Goal: Transaction & Acquisition: Purchase product/service

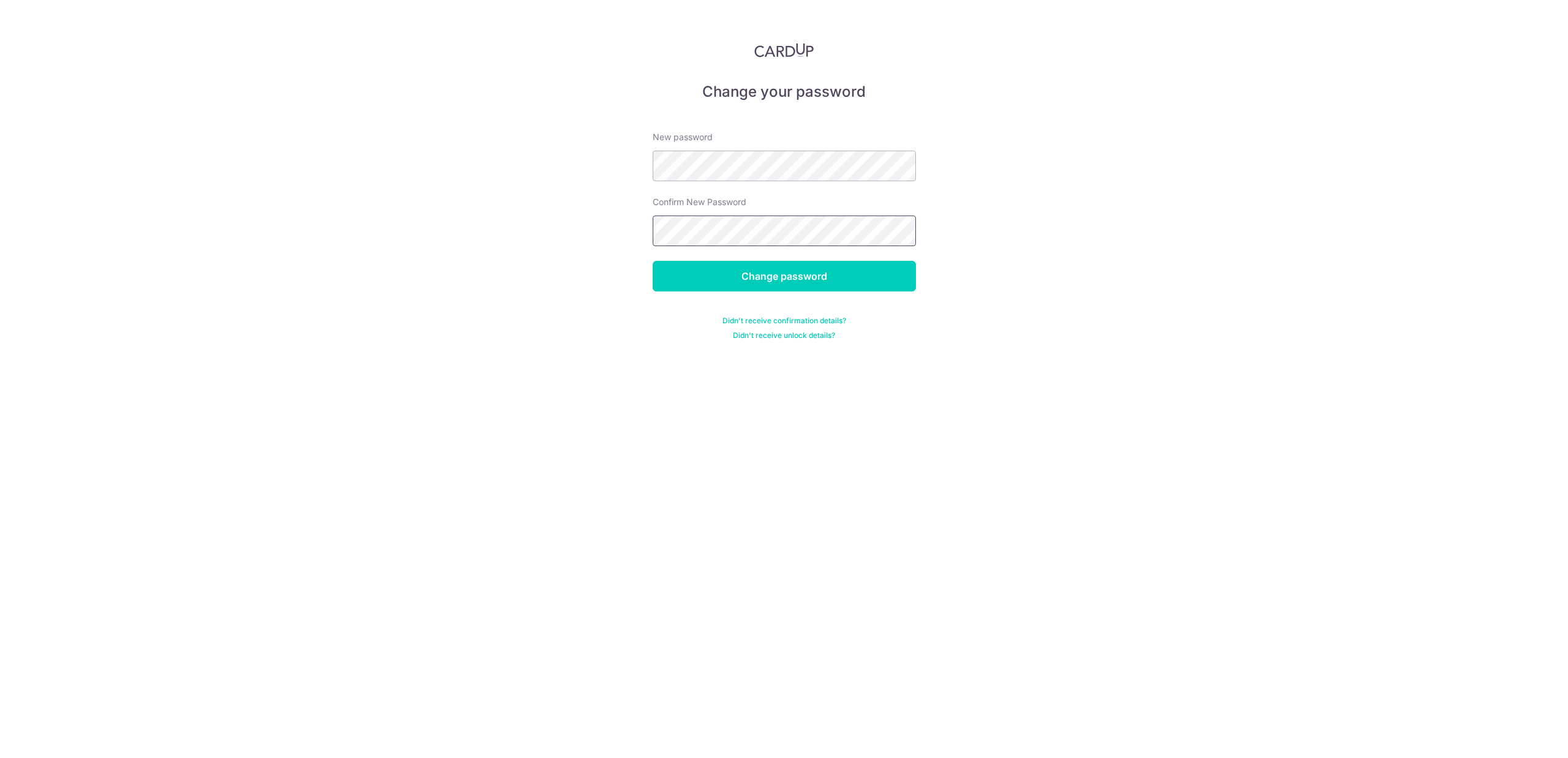
click at [653, 261] on input "Change password" at bounding box center [784, 276] width 263 height 30
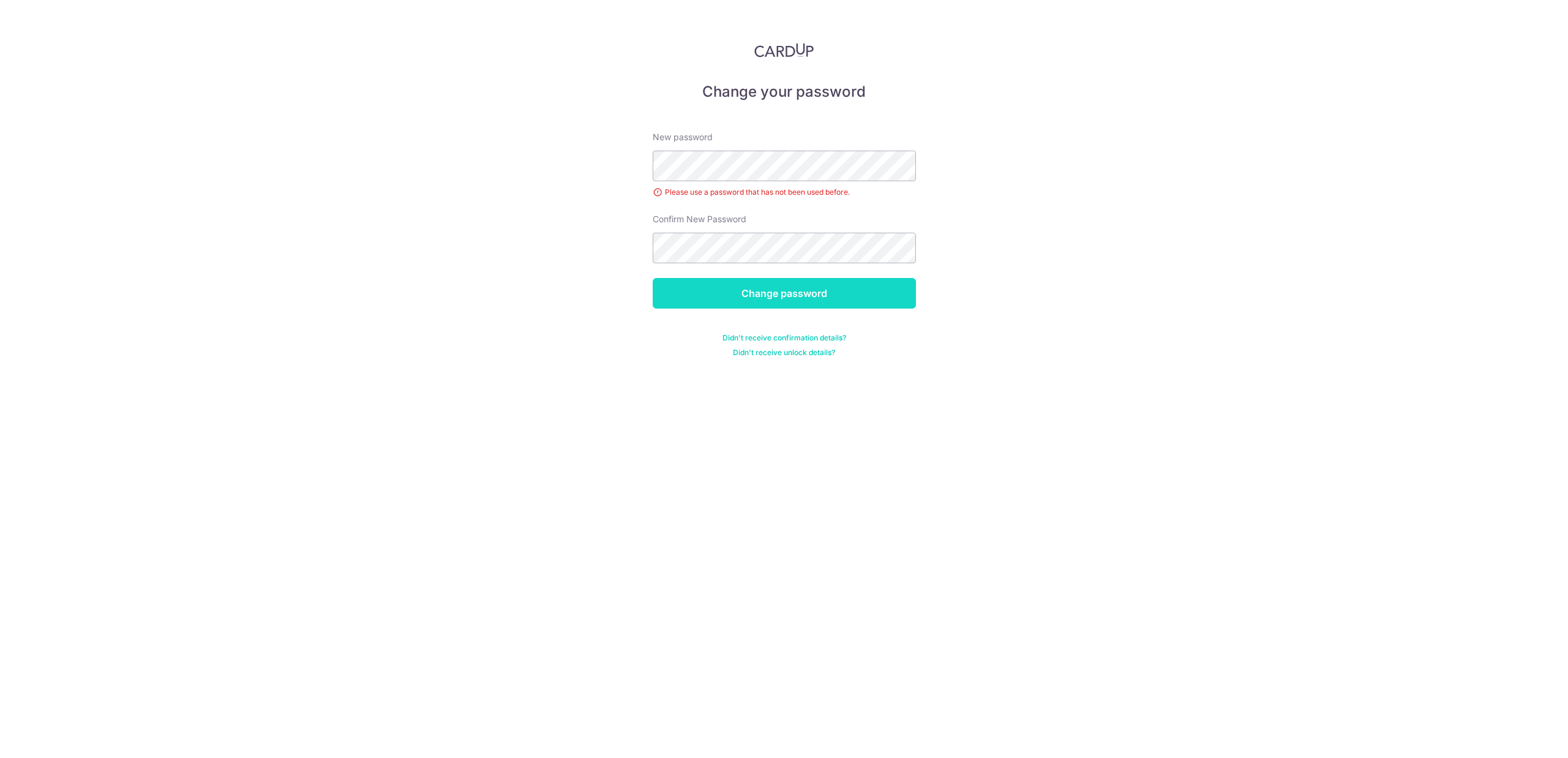
click at [858, 300] on input "Change password" at bounding box center [784, 293] width 263 height 30
click at [653, 278] on input "Change password" at bounding box center [784, 293] width 263 height 30
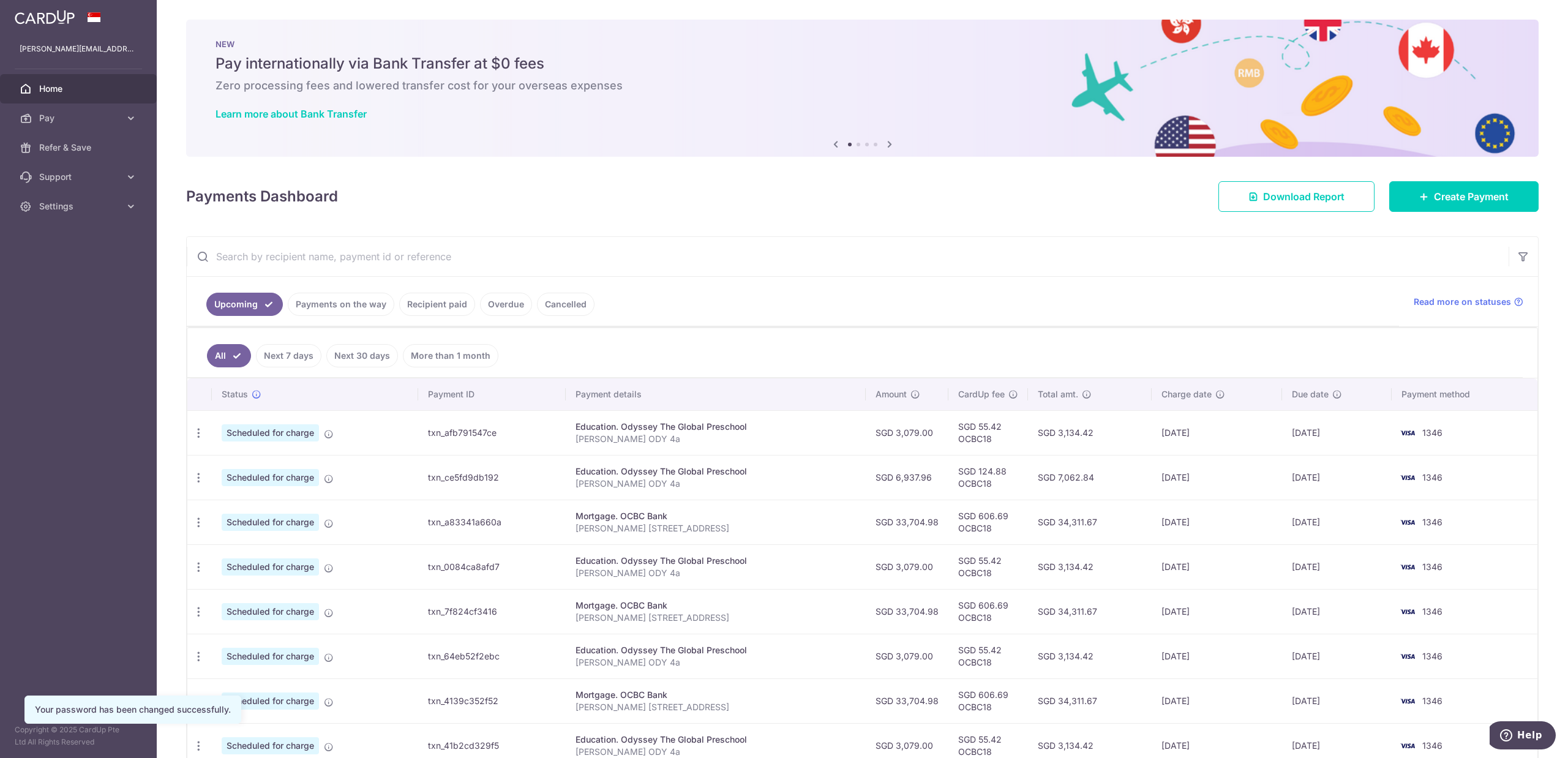
click at [333, 300] on link "Payments on the way" at bounding box center [341, 304] width 107 height 23
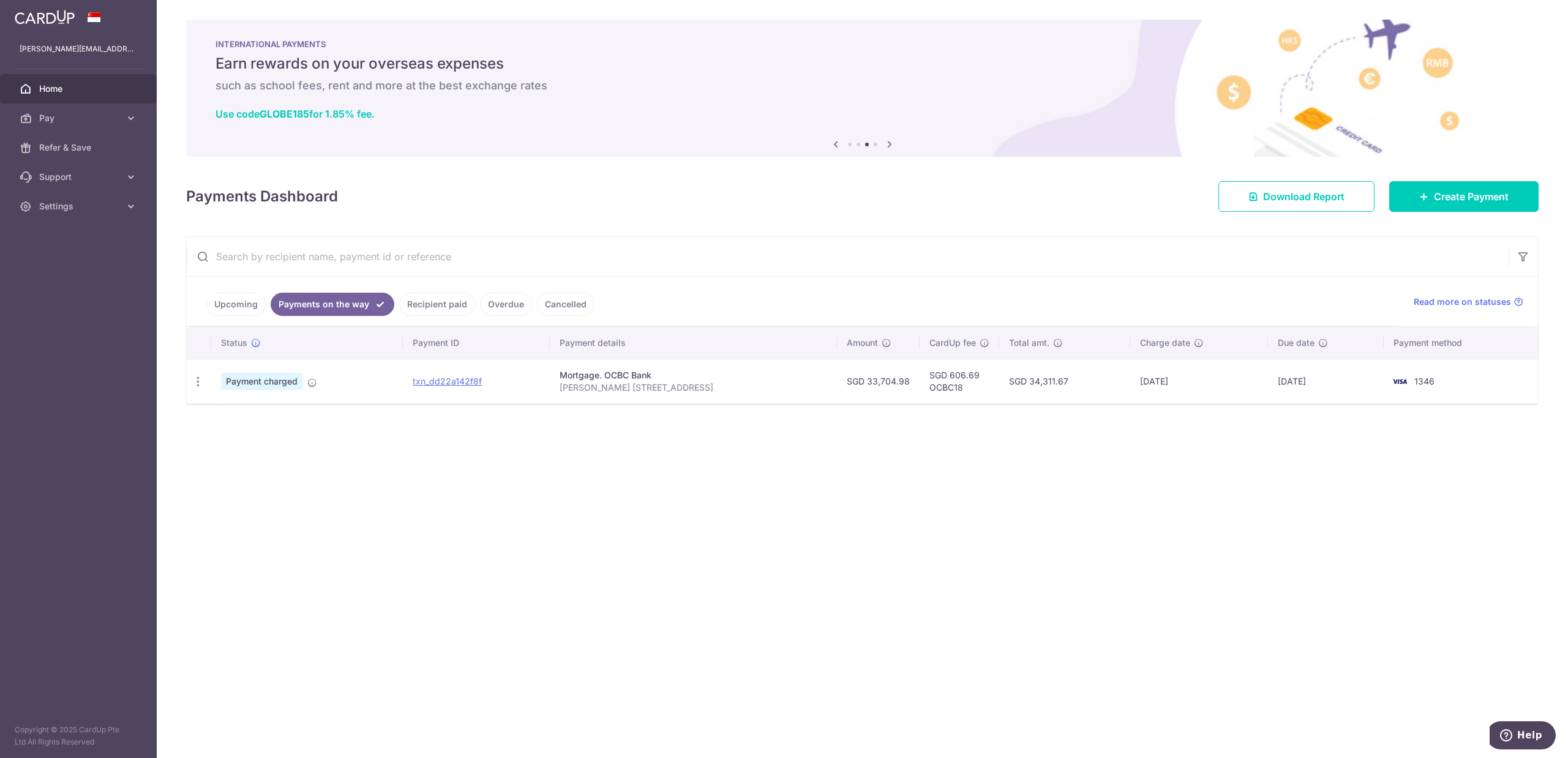
click at [214, 306] on link "Upcoming" at bounding box center [236, 304] width 59 height 23
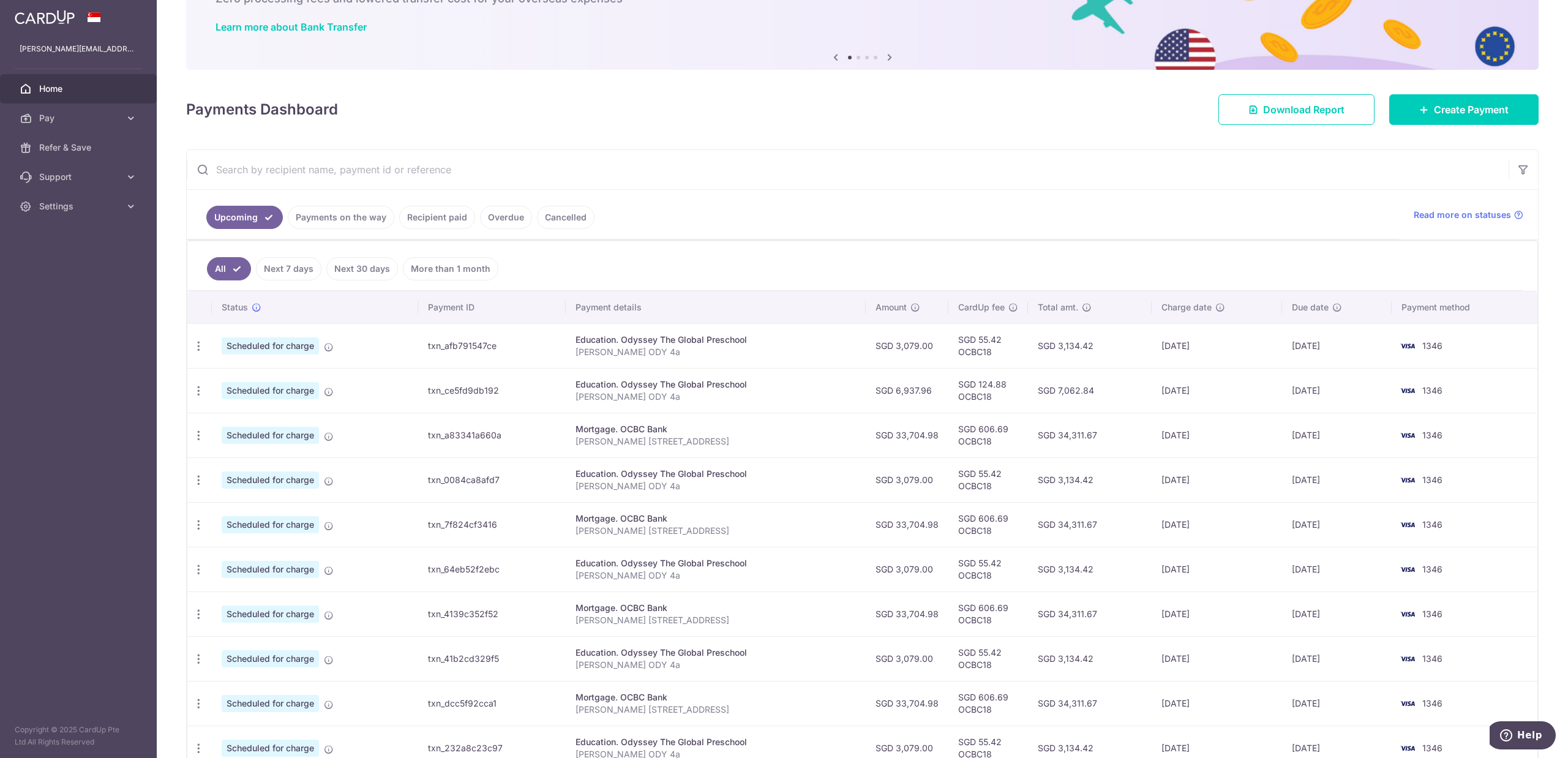
scroll to position [184, 0]
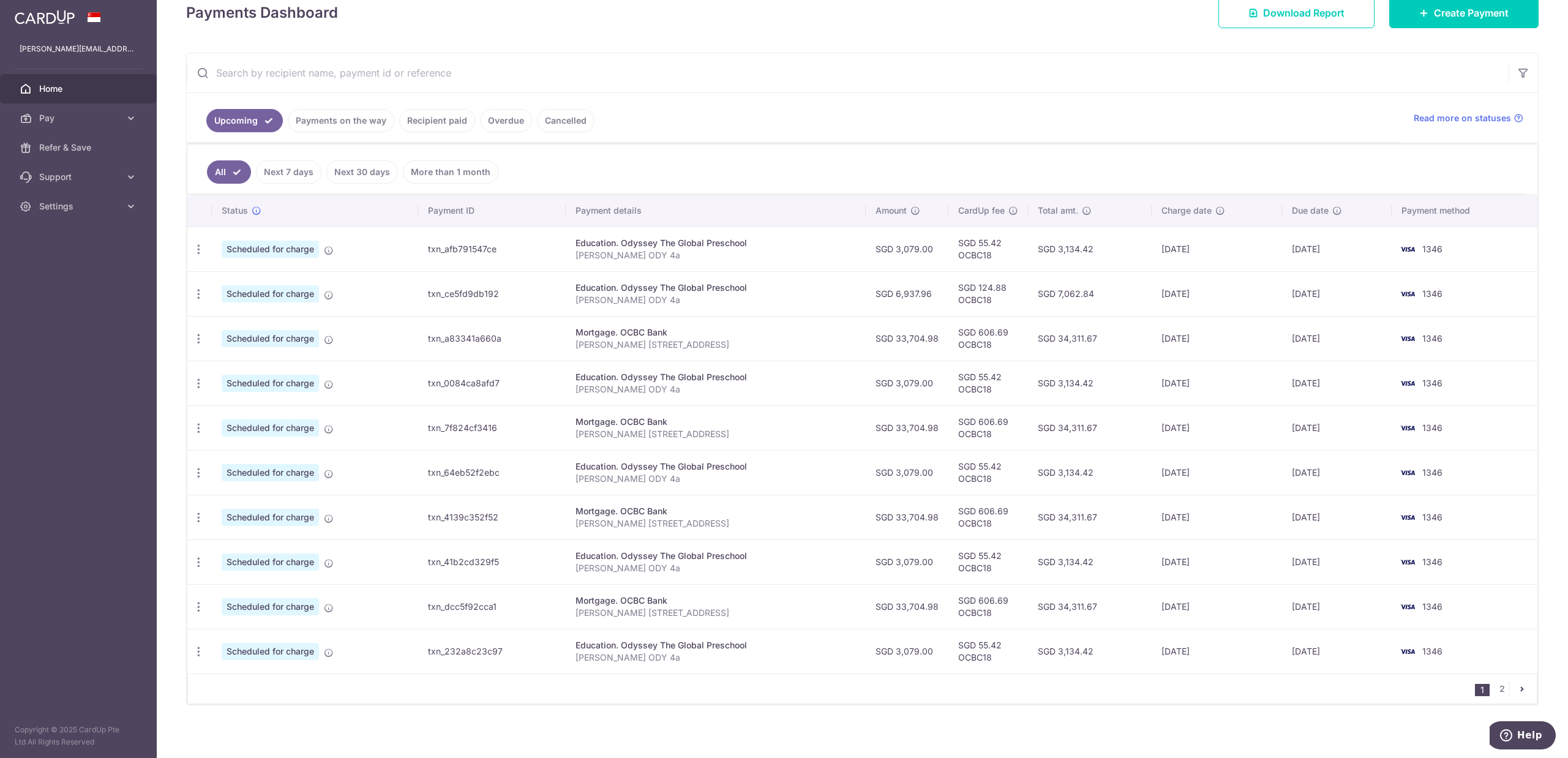
drag, startPoint x: 440, startPoint y: 115, endPoint x: 450, endPoint y: 118, distance: 10.4
click at [440, 115] on link "Recipient paid" at bounding box center [437, 120] width 76 height 23
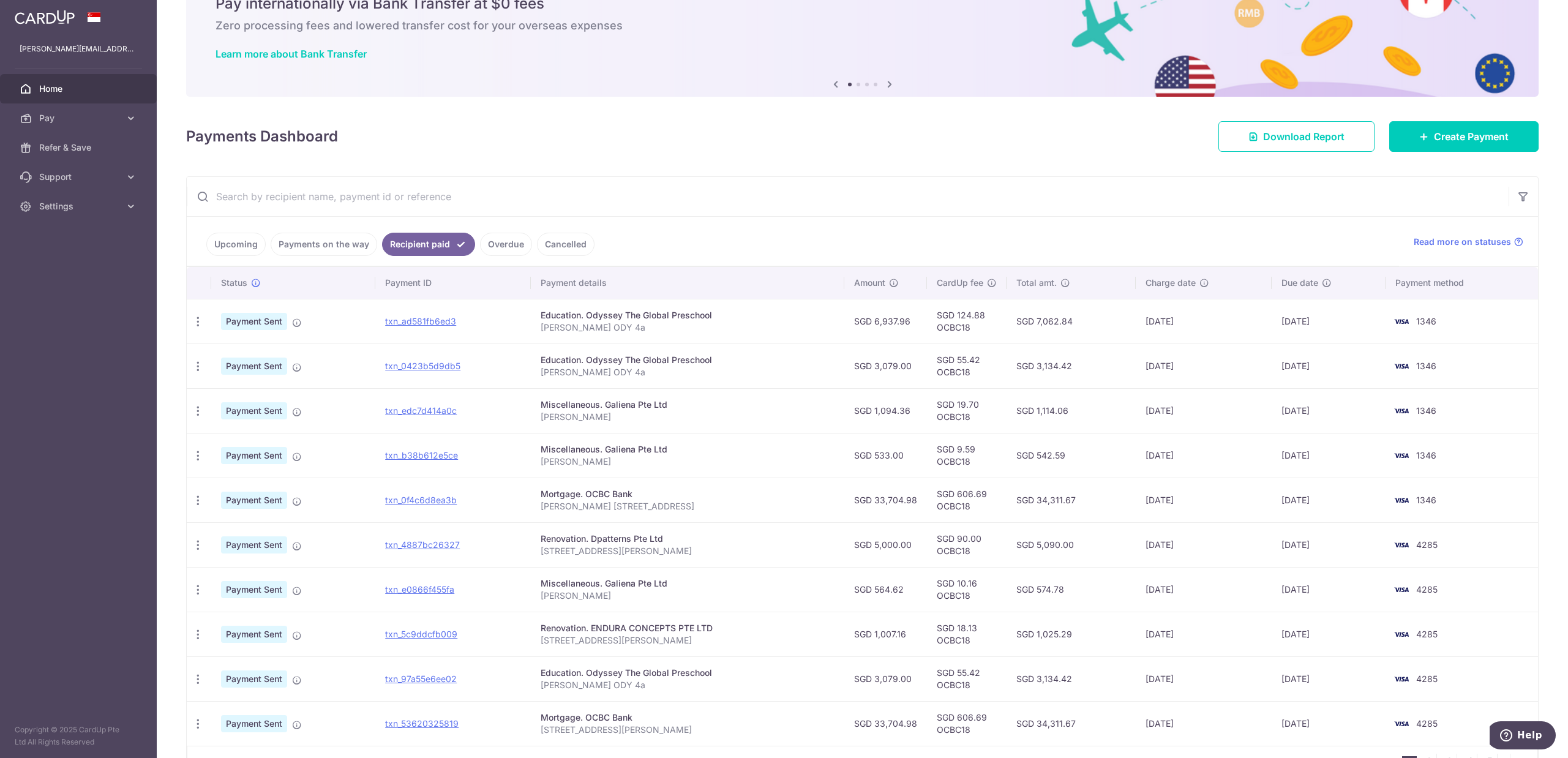
scroll to position [137, 0]
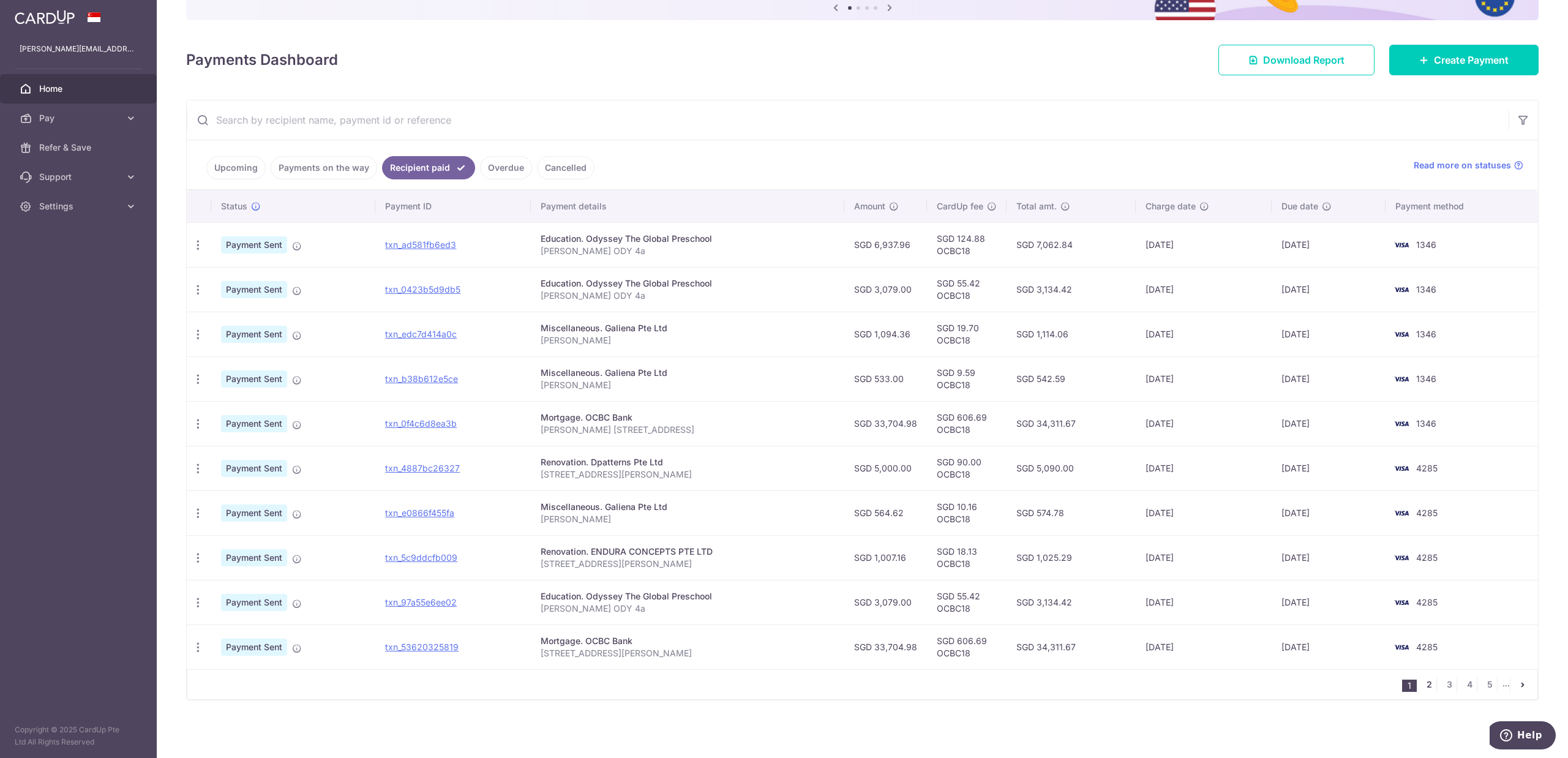
click at [1424, 688] on link "2" at bounding box center [1429, 685] width 14 height 14
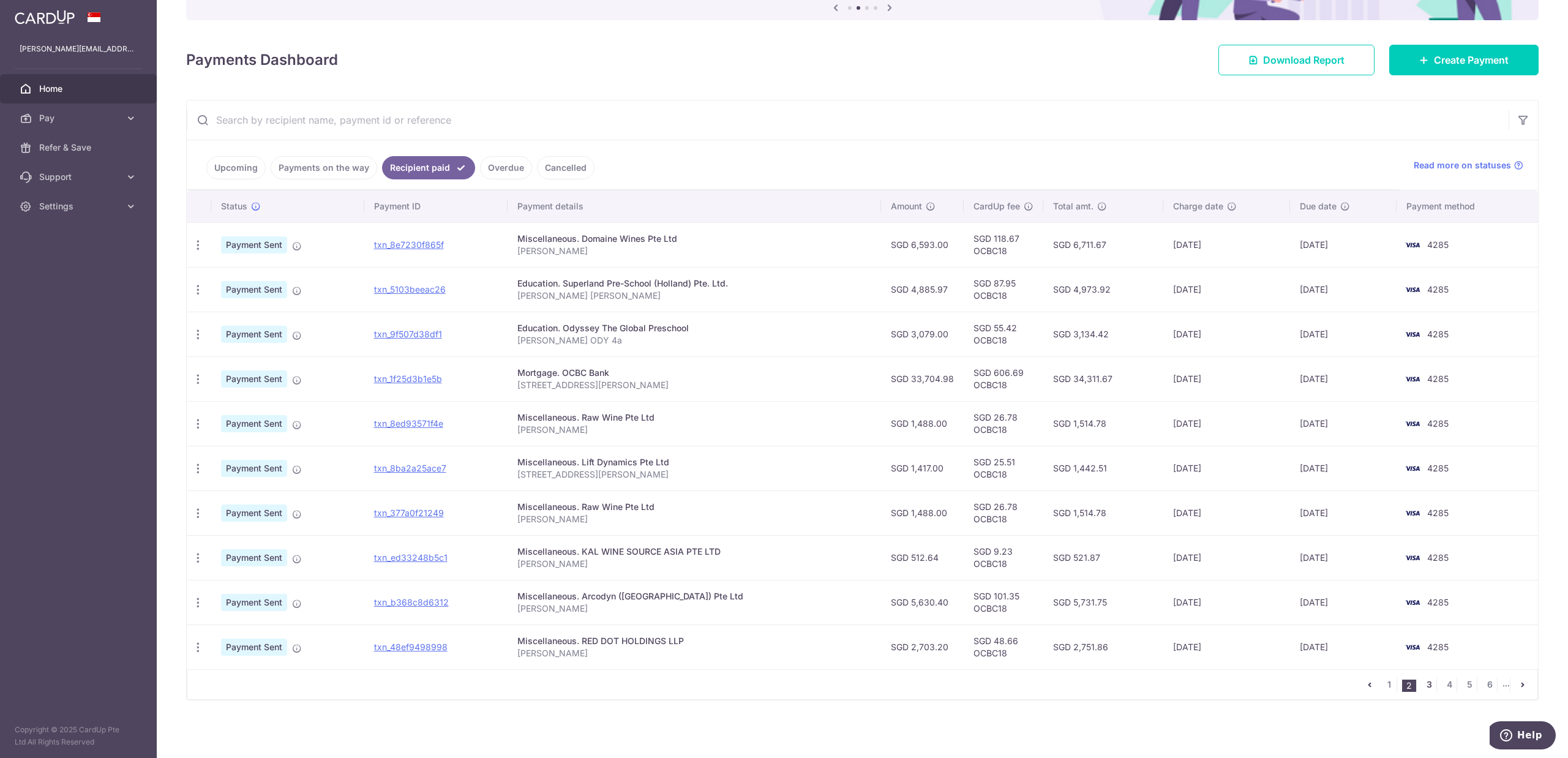
click at [1422, 687] on link "3" at bounding box center [1429, 685] width 14 height 14
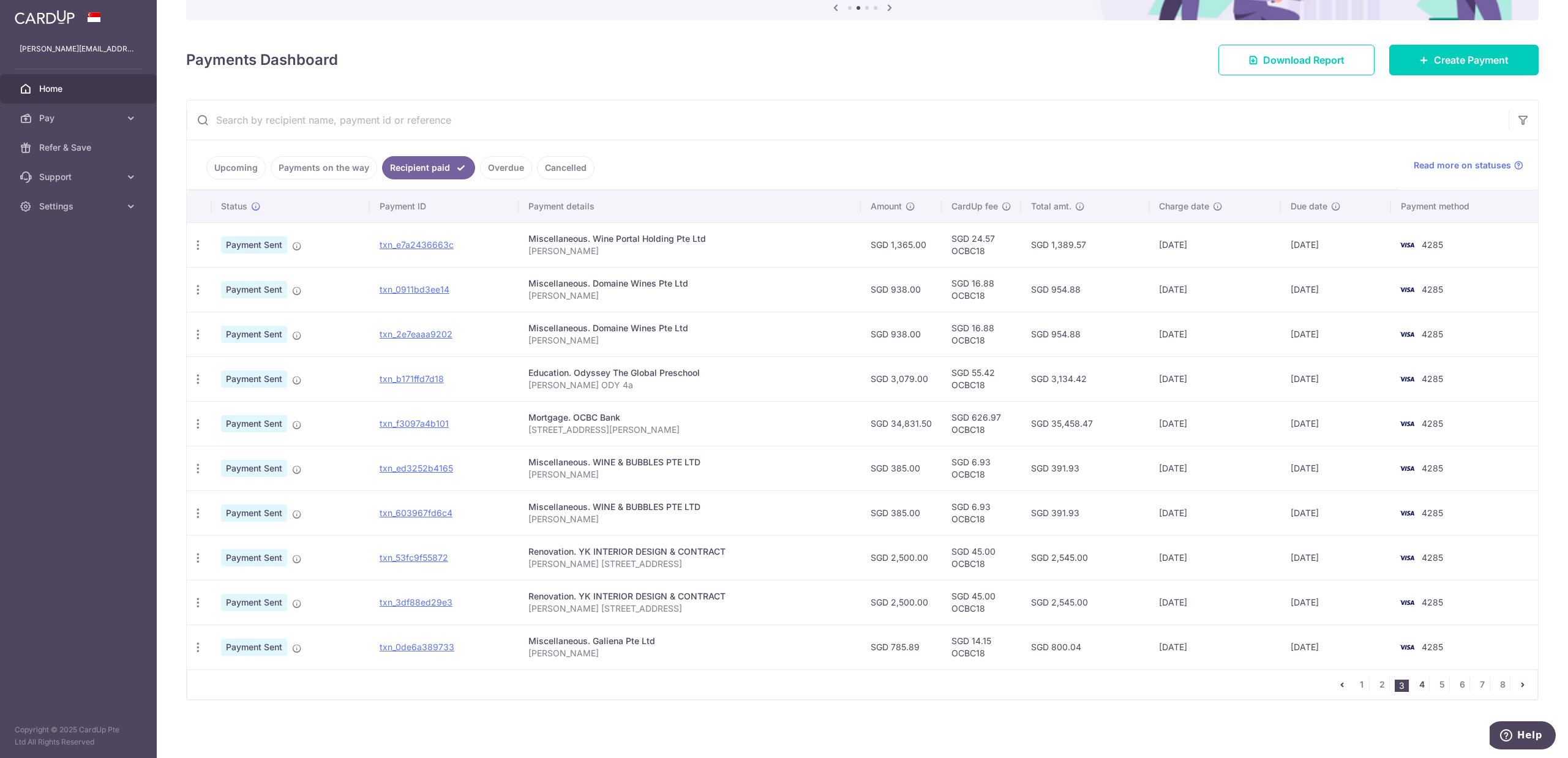
click at [1415, 687] on link "4" at bounding box center [1422, 685] width 14 height 14
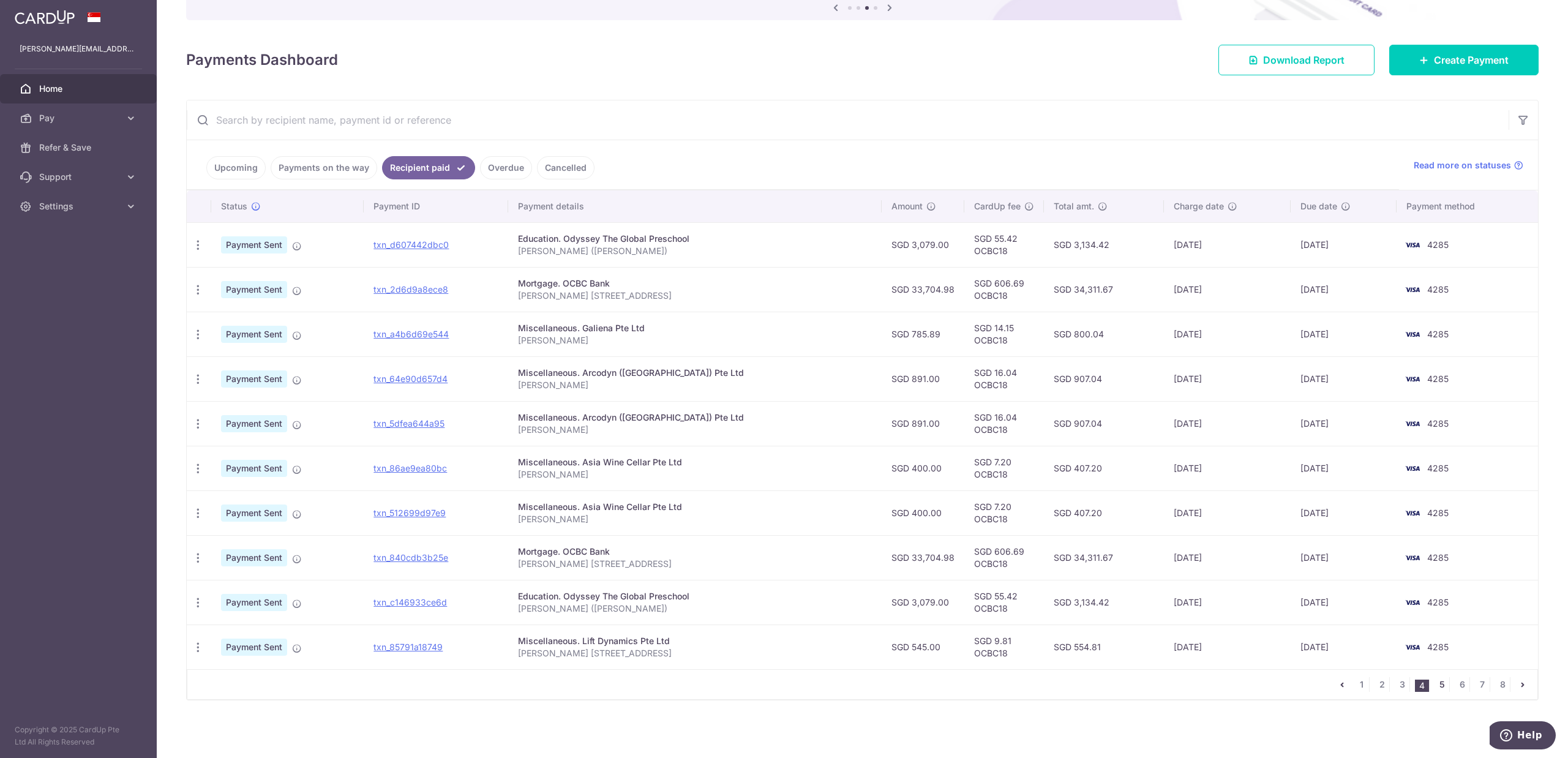
click at [1438, 685] on link "5" at bounding box center [1442, 685] width 14 height 14
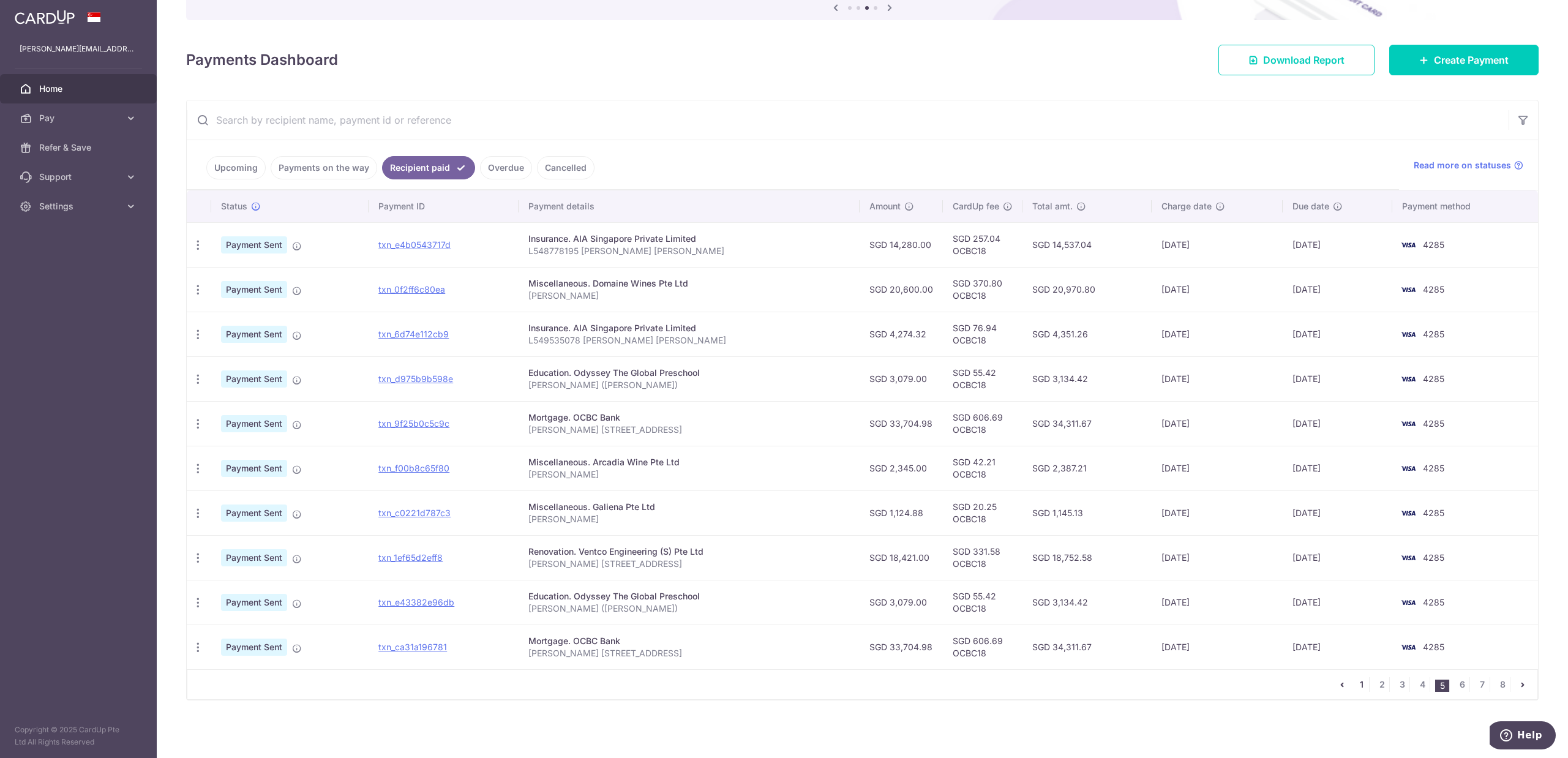
click at [1355, 684] on link "1" at bounding box center [1362, 685] width 14 height 14
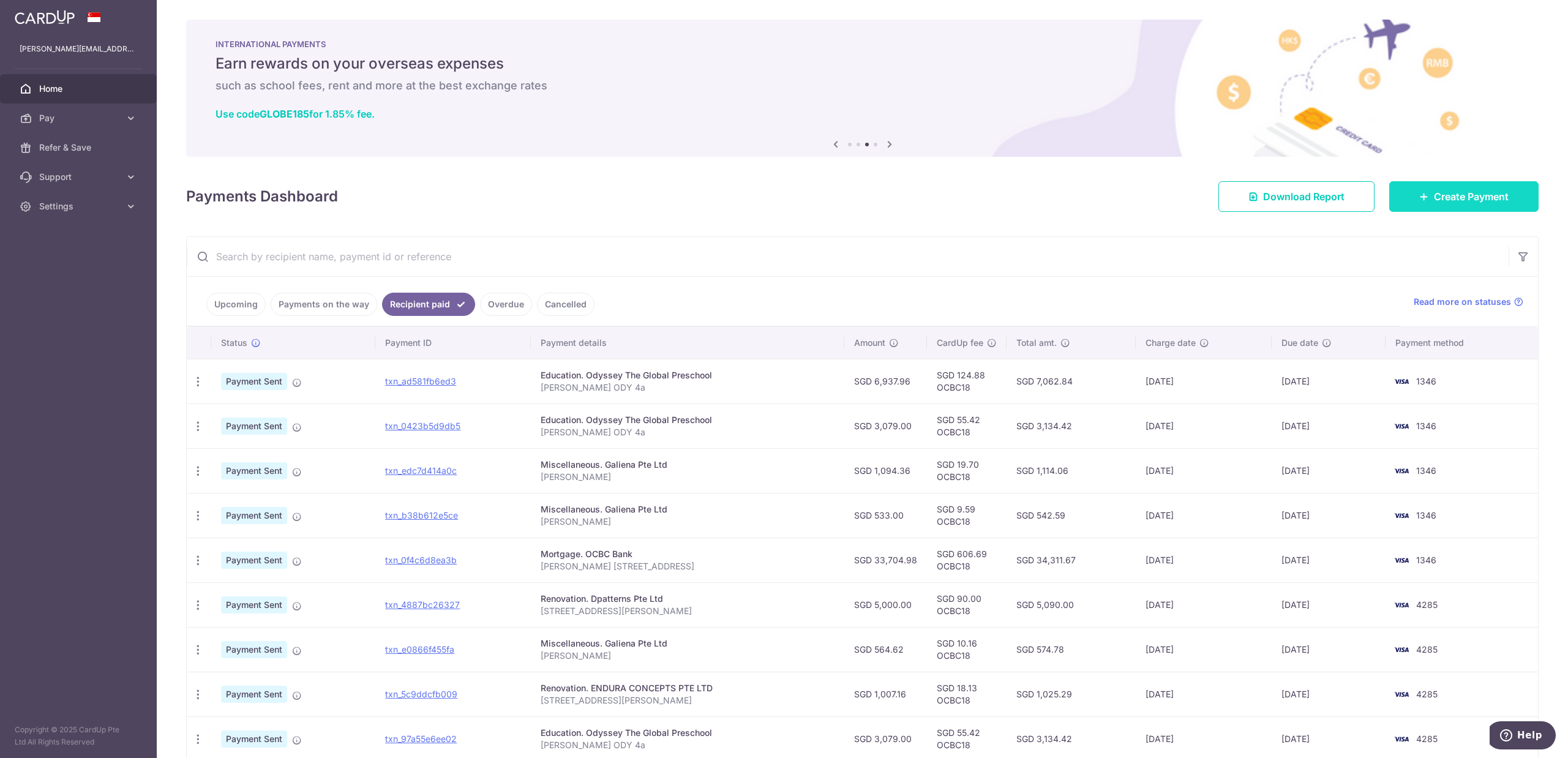
click at [1467, 197] on span "Create Payment" at bounding box center [1471, 197] width 75 height 14
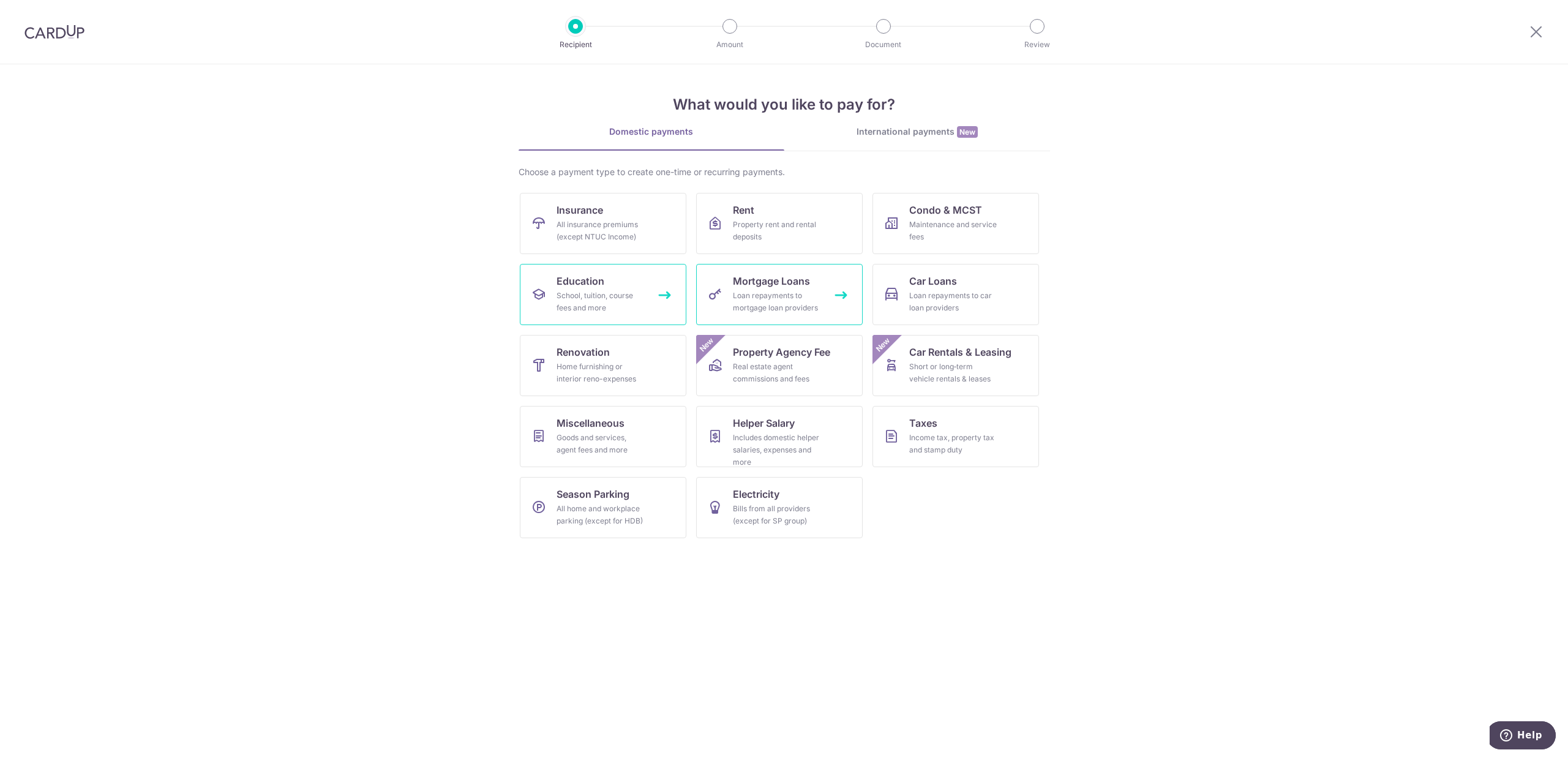
click at [605, 295] on div "School, tuition, course fees and more" at bounding box center [600, 302] width 88 height 24
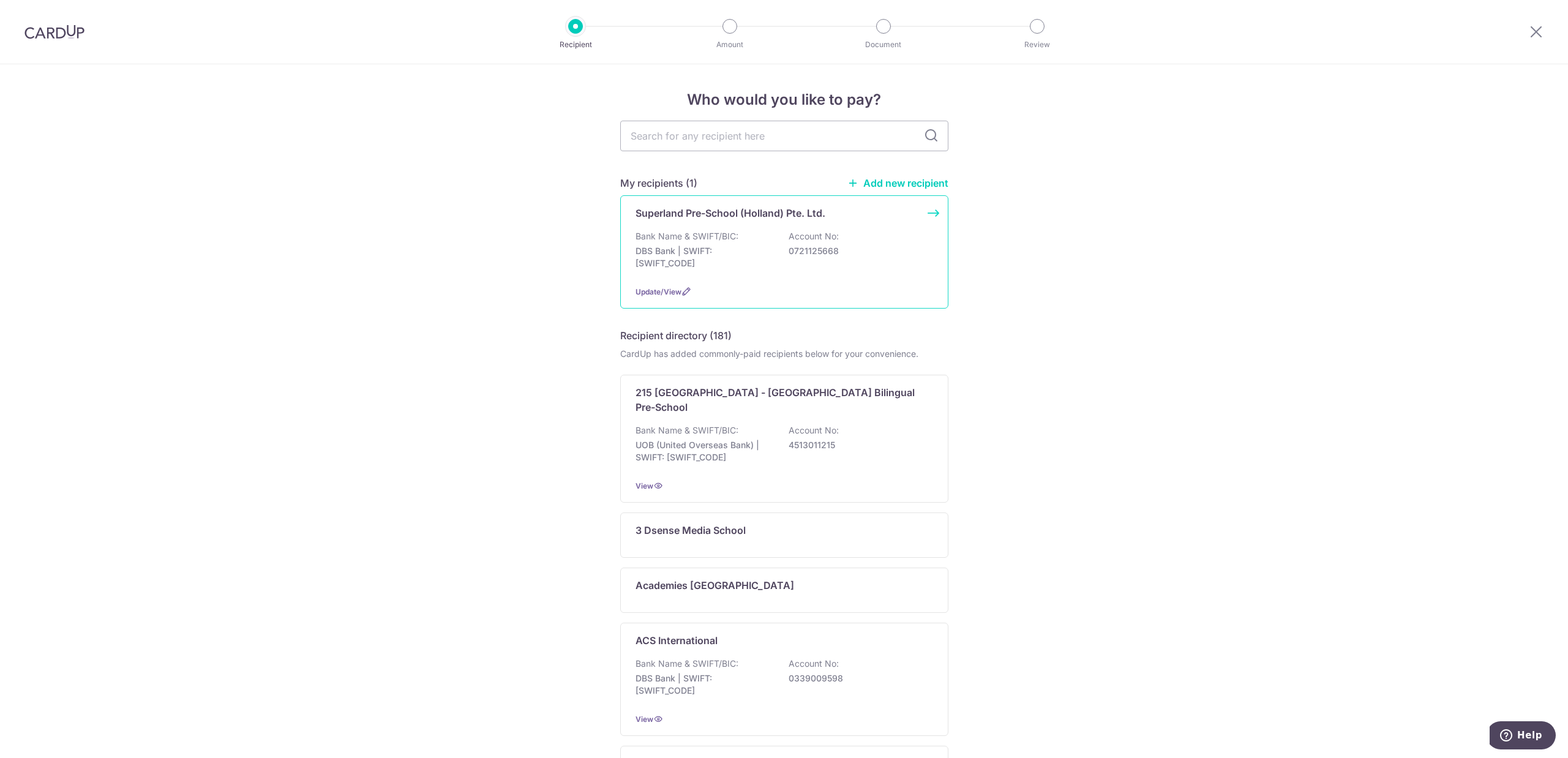
click at [725, 269] on div "Bank Name & SWIFT/BIC: DBS Bank | SWIFT: [SWIFT_CODE] Account No: 0721125668" at bounding box center [784, 253] width 298 height 45
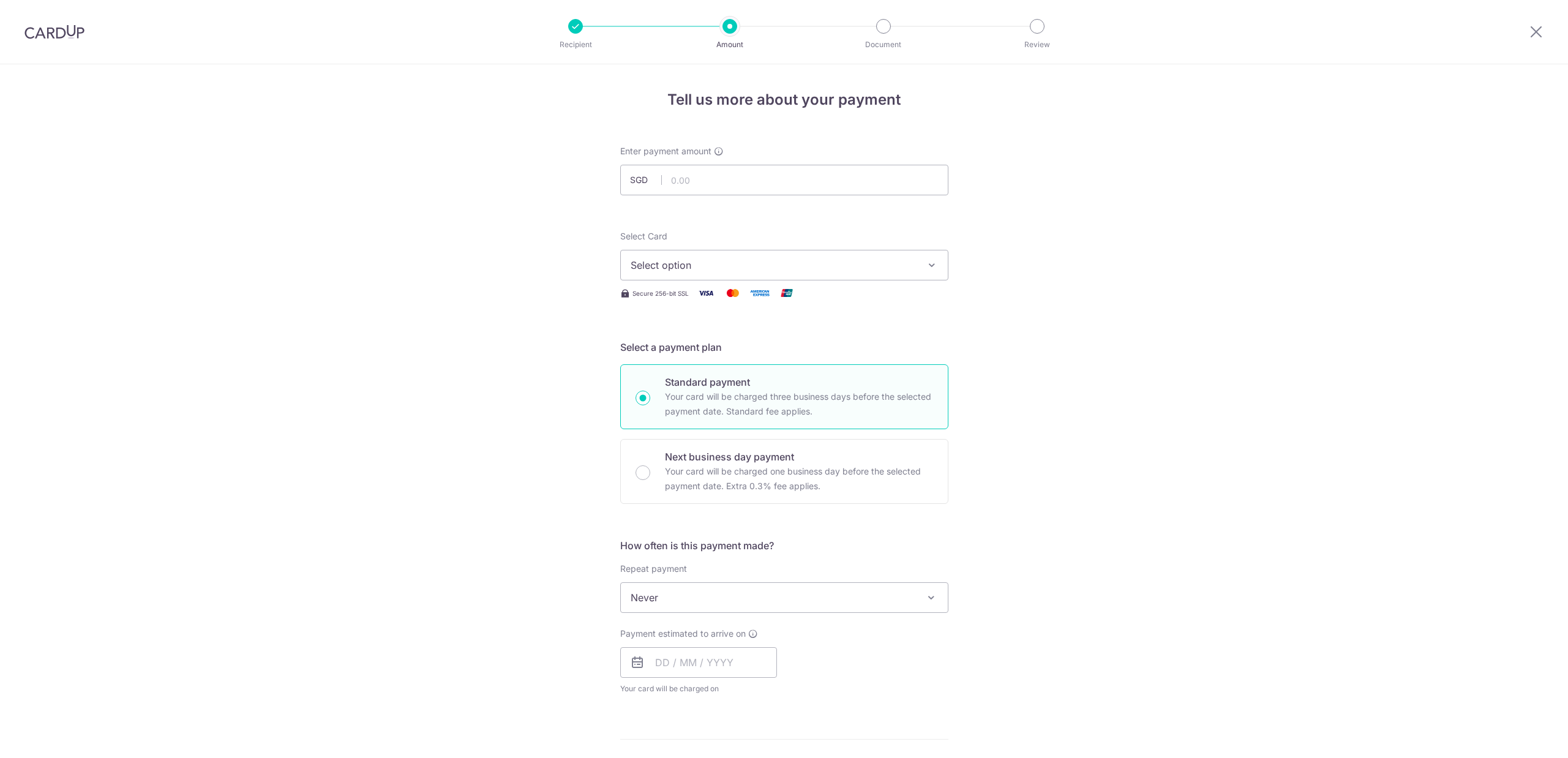
click at [725, 186] on input "text" at bounding box center [784, 180] width 328 height 30
paste input "1,489.03"
type input "1,489.03"
click at [685, 271] on span "Select option" at bounding box center [773, 265] width 285 height 14
drag, startPoint x: 690, startPoint y: 349, endPoint x: 718, endPoint y: 496, distance: 149.6
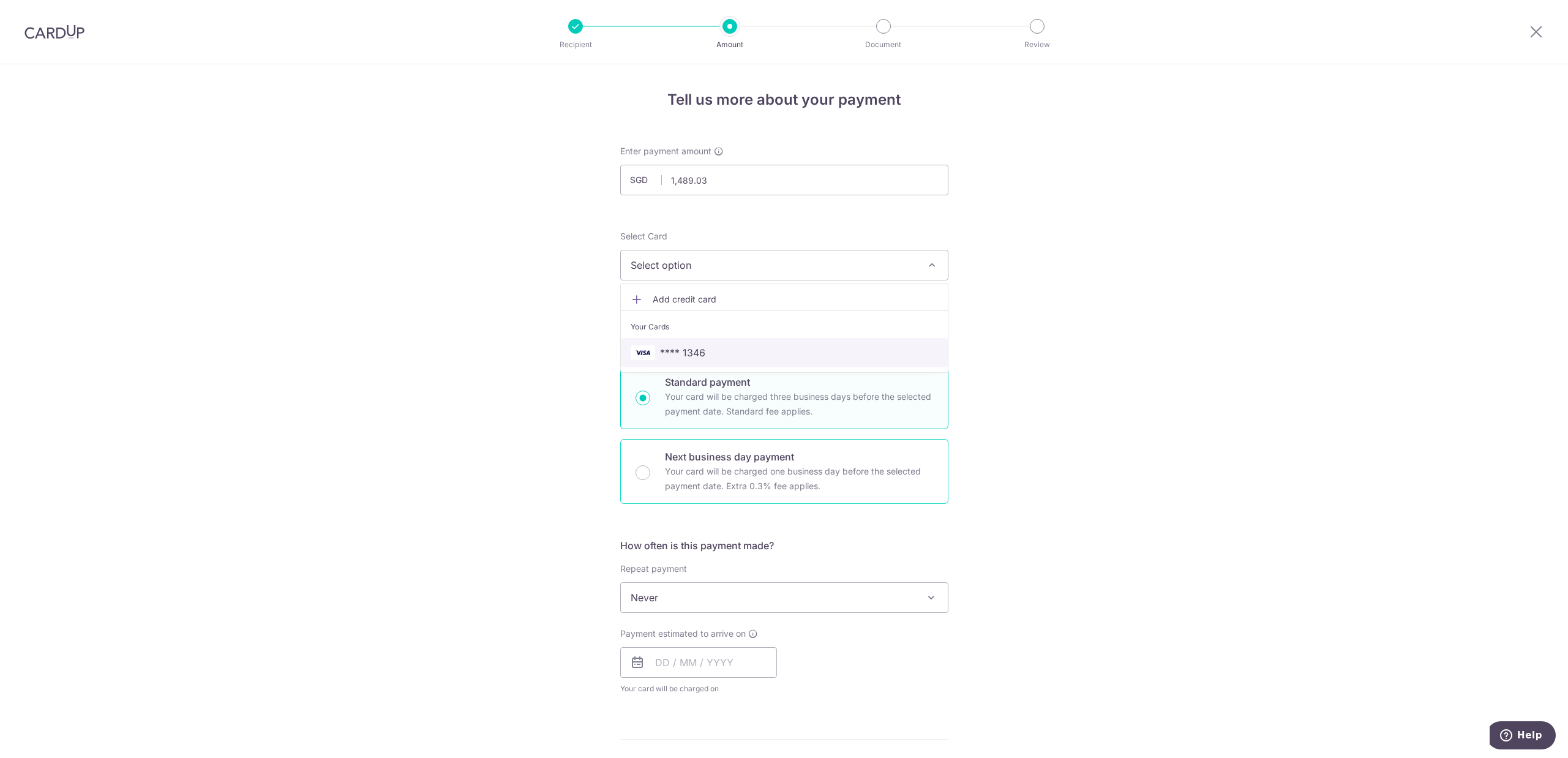
click at [690, 349] on span "**** 1346" at bounding box center [682, 352] width 45 height 14
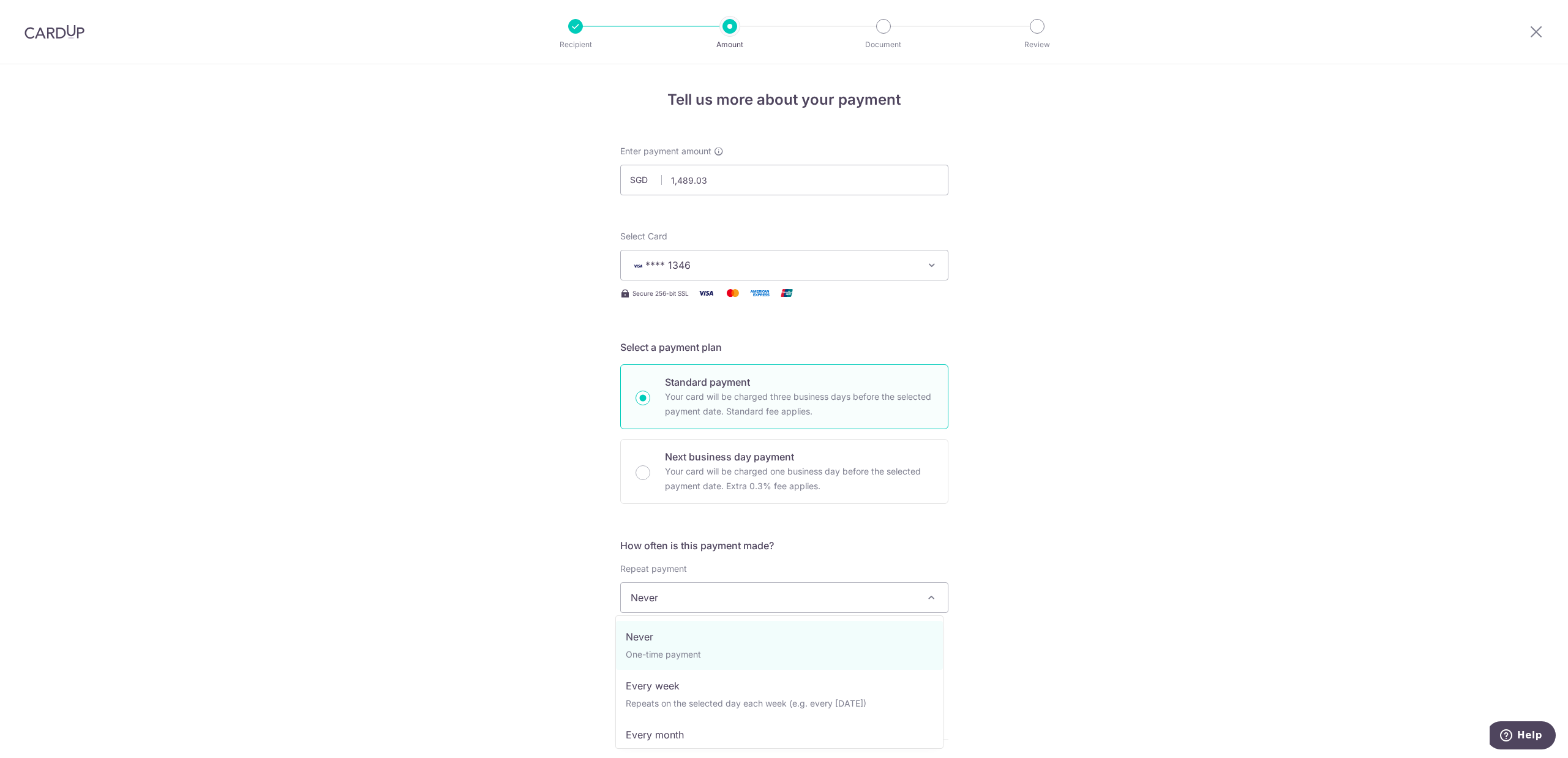
click at [681, 596] on span "Never" at bounding box center [785, 597] width 327 height 30
select select "3"
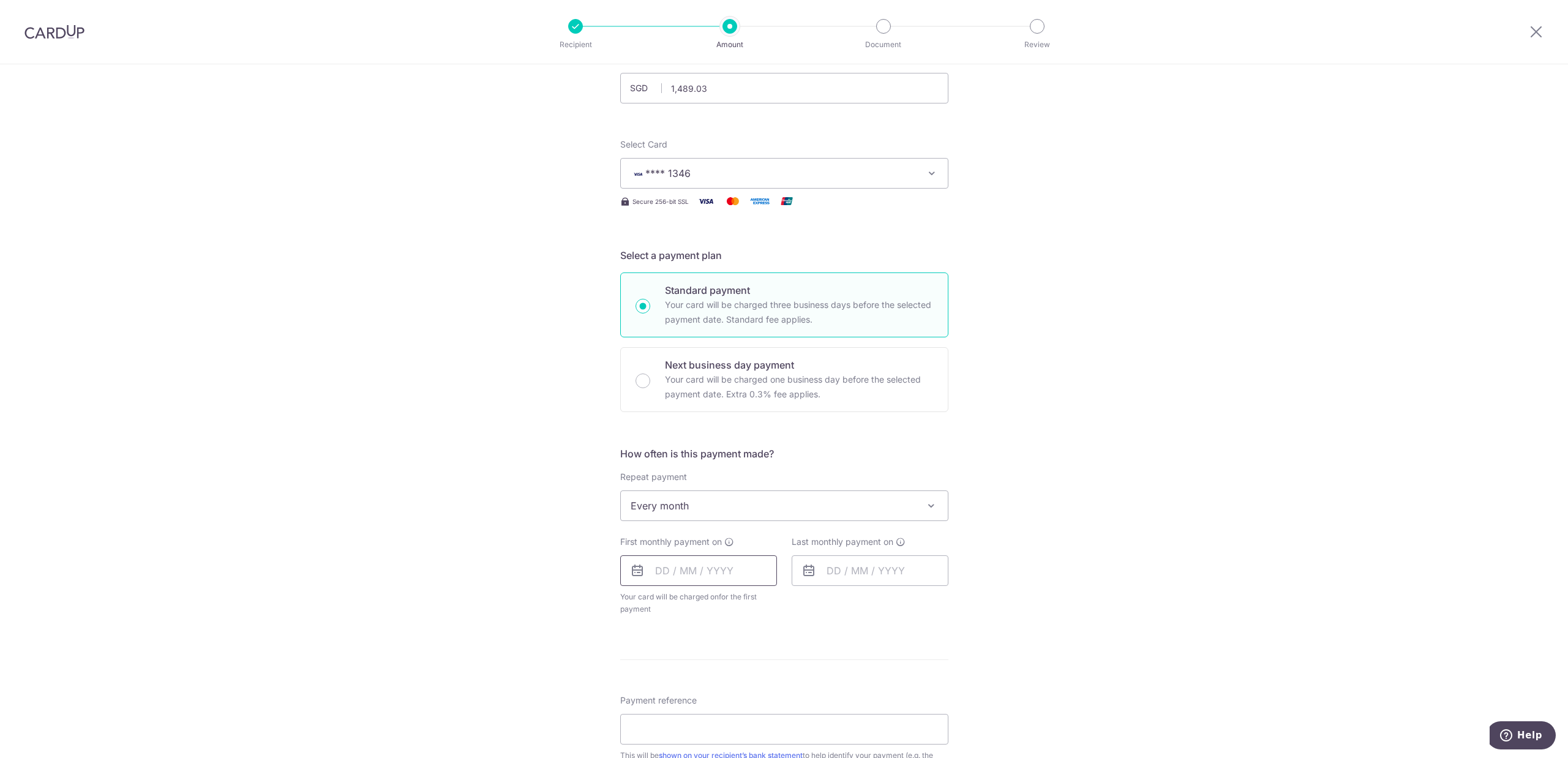
click at [688, 569] on input "text" at bounding box center [699, 571] width 157 height 30
click at [716, 681] on link "8" at bounding box center [718, 682] width 19 height 19
type input "08/10/2025"
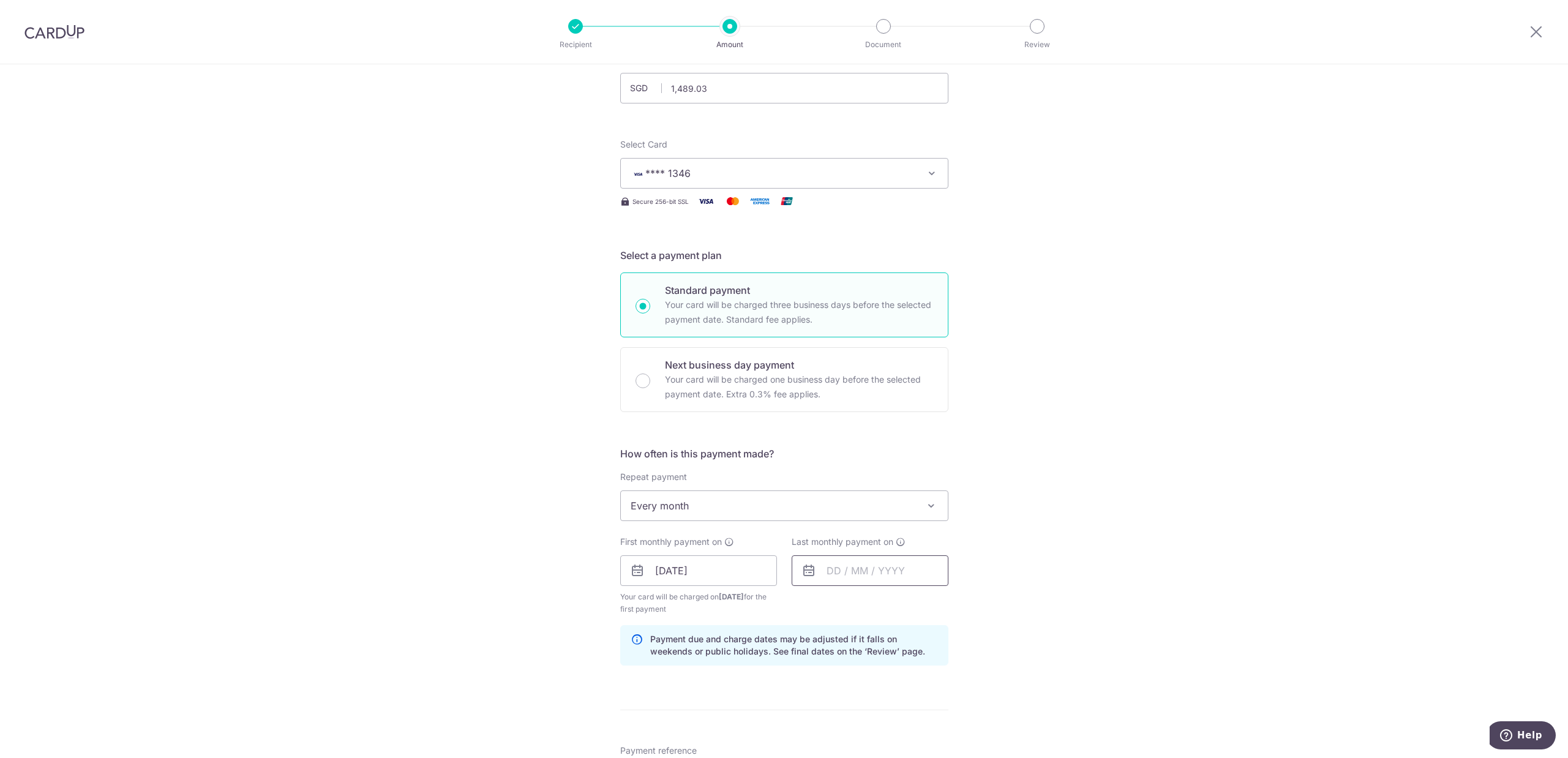
click at [852, 573] on input "text" at bounding box center [870, 571] width 157 height 30
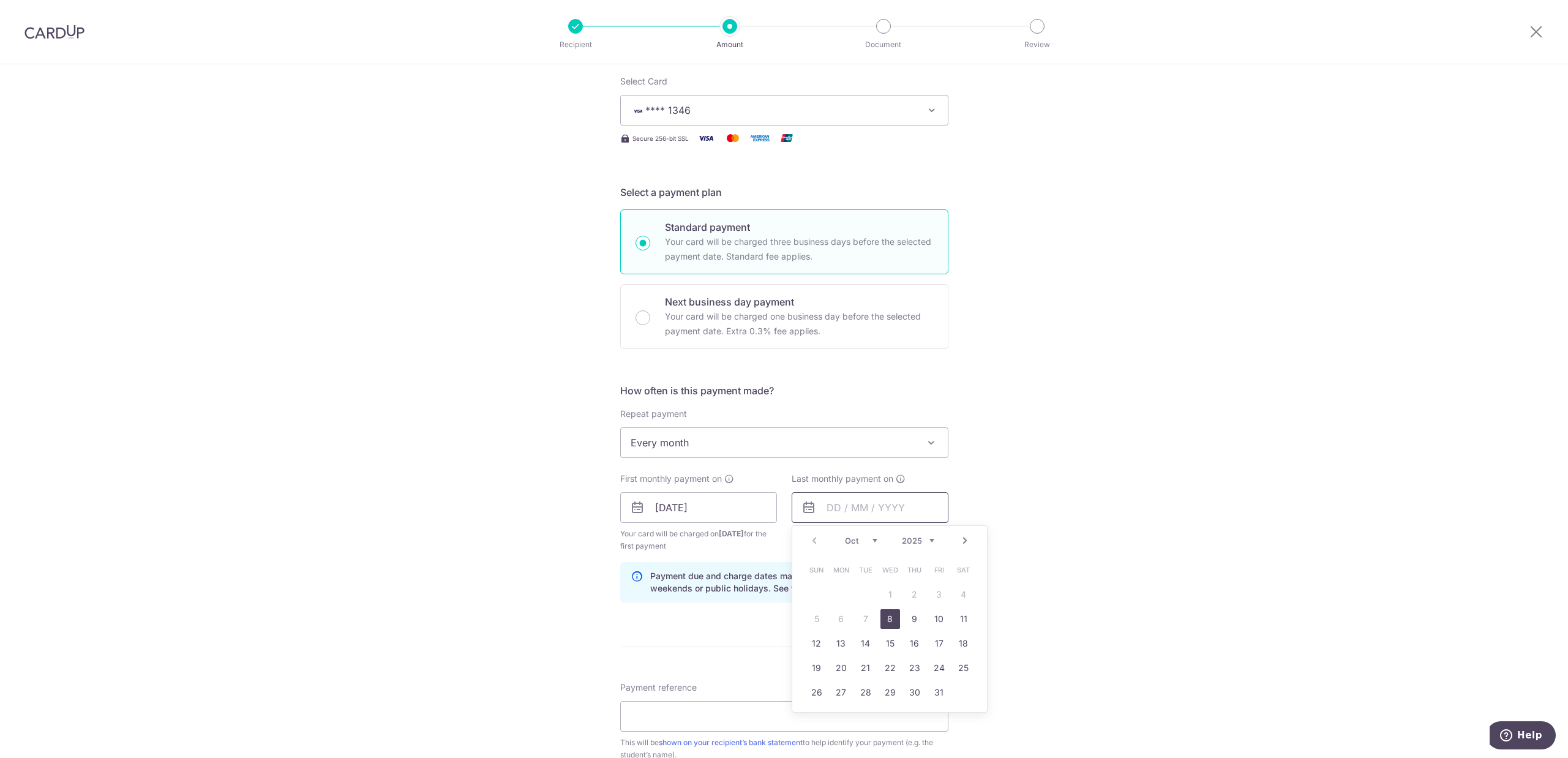
scroll to position [184, 0]
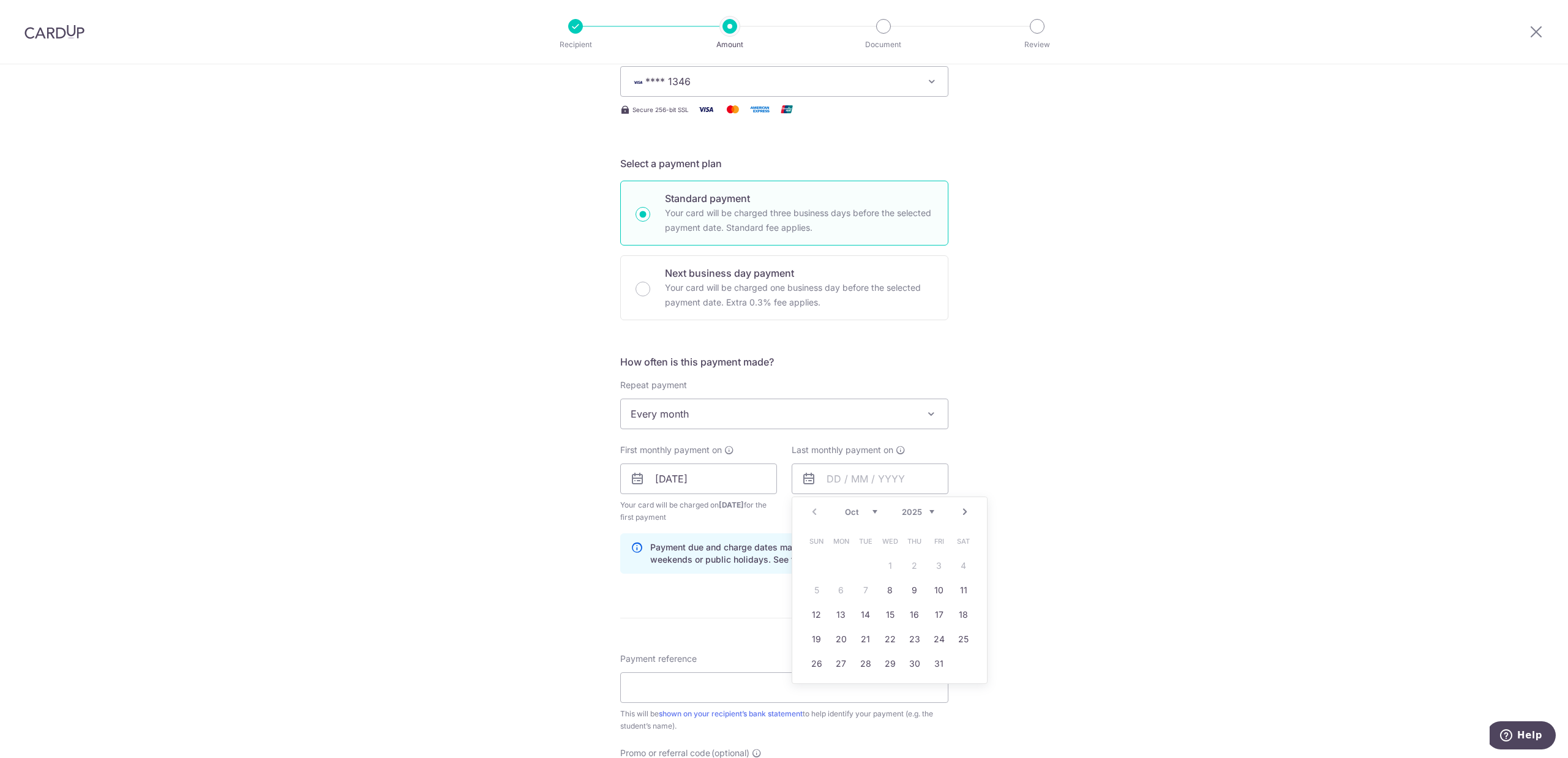
click at [960, 512] on link "Next" at bounding box center [965, 512] width 14 height 14
click at [863, 611] on link "11" at bounding box center [865, 615] width 19 height 19
type input "11/11/2025"
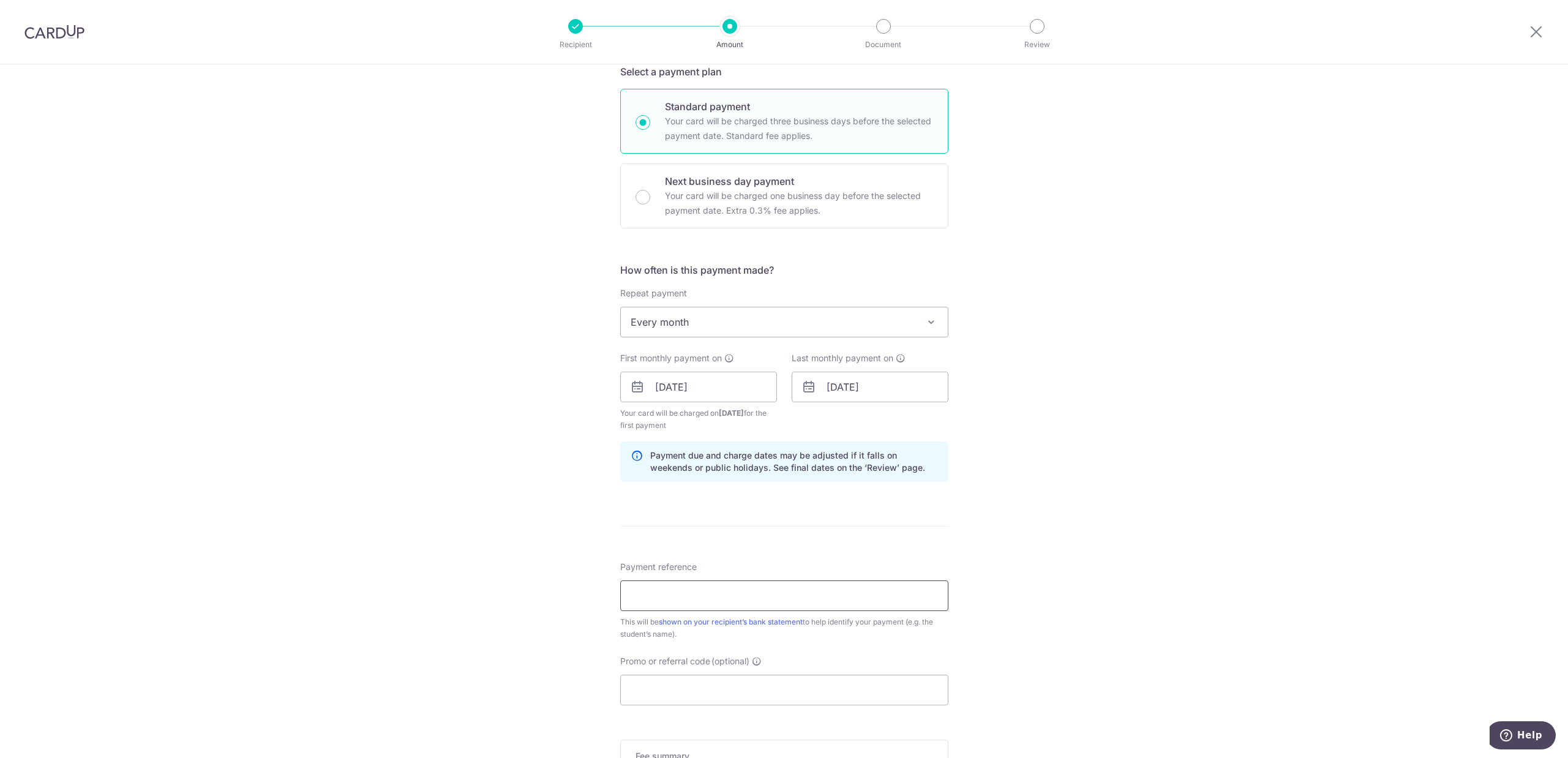
drag, startPoint x: 777, startPoint y: 597, endPoint x: 812, endPoint y: 594, distance: 35.1
click at [780, 597] on input "Payment reference" at bounding box center [784, 596] width 328 height 30
type input "Taylor Fong Yu Teng"
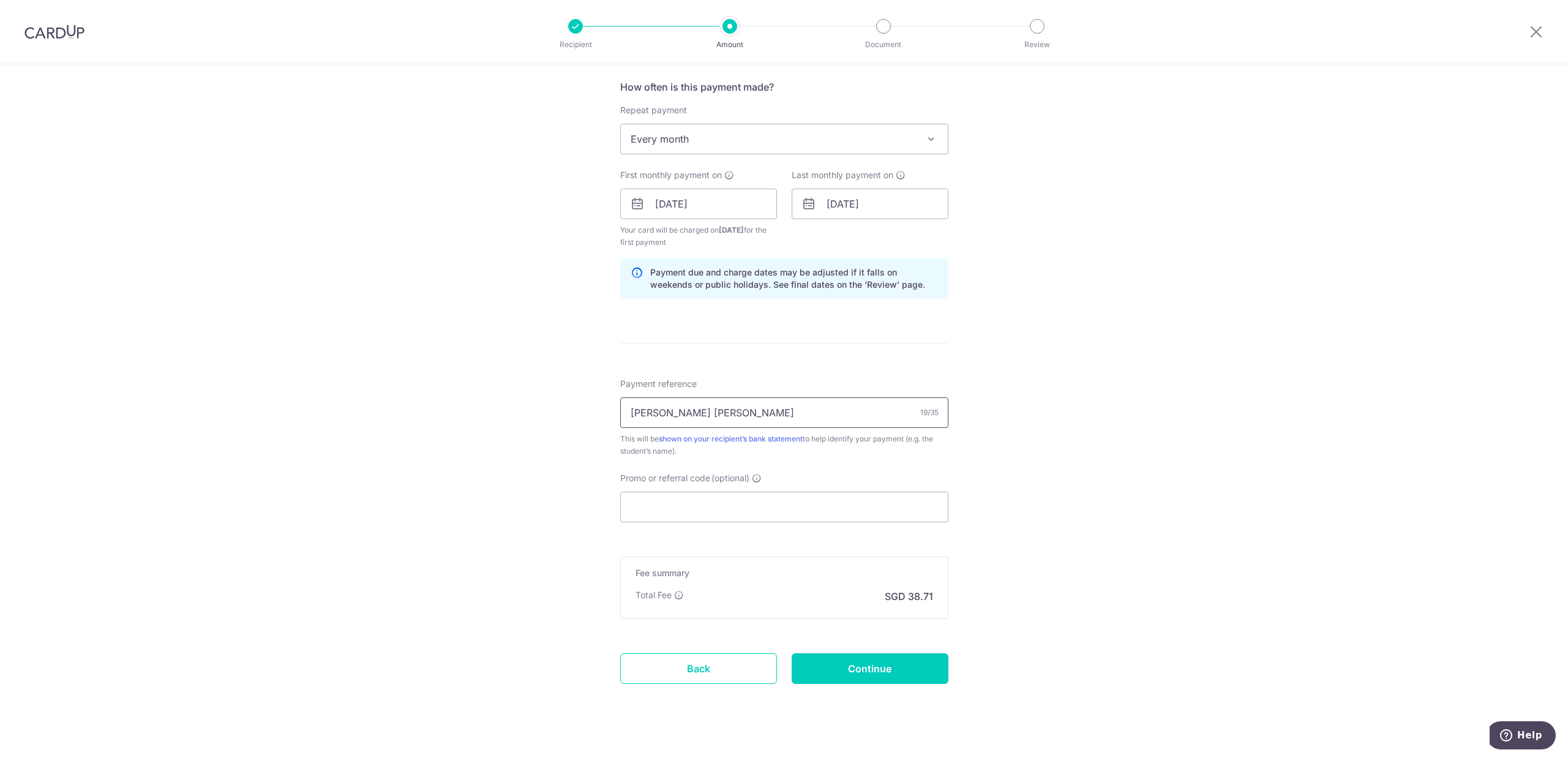
scroll to position [459, 0]
click at [749, 514] on input "Promo or referral code (optional)" at bounding box center [784, 507] width 328 height 30
type input "c"
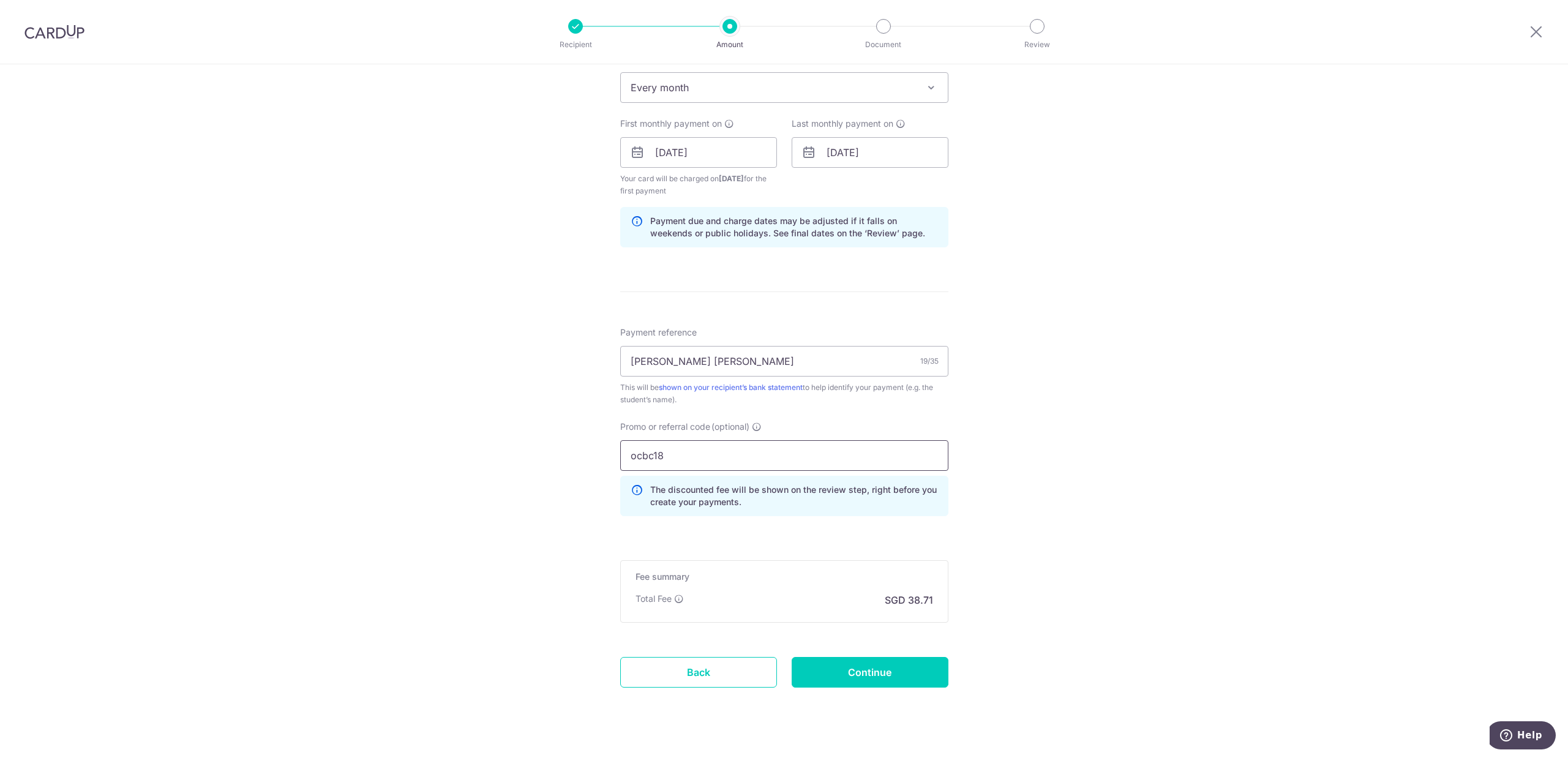
scroll to position [532, 0]
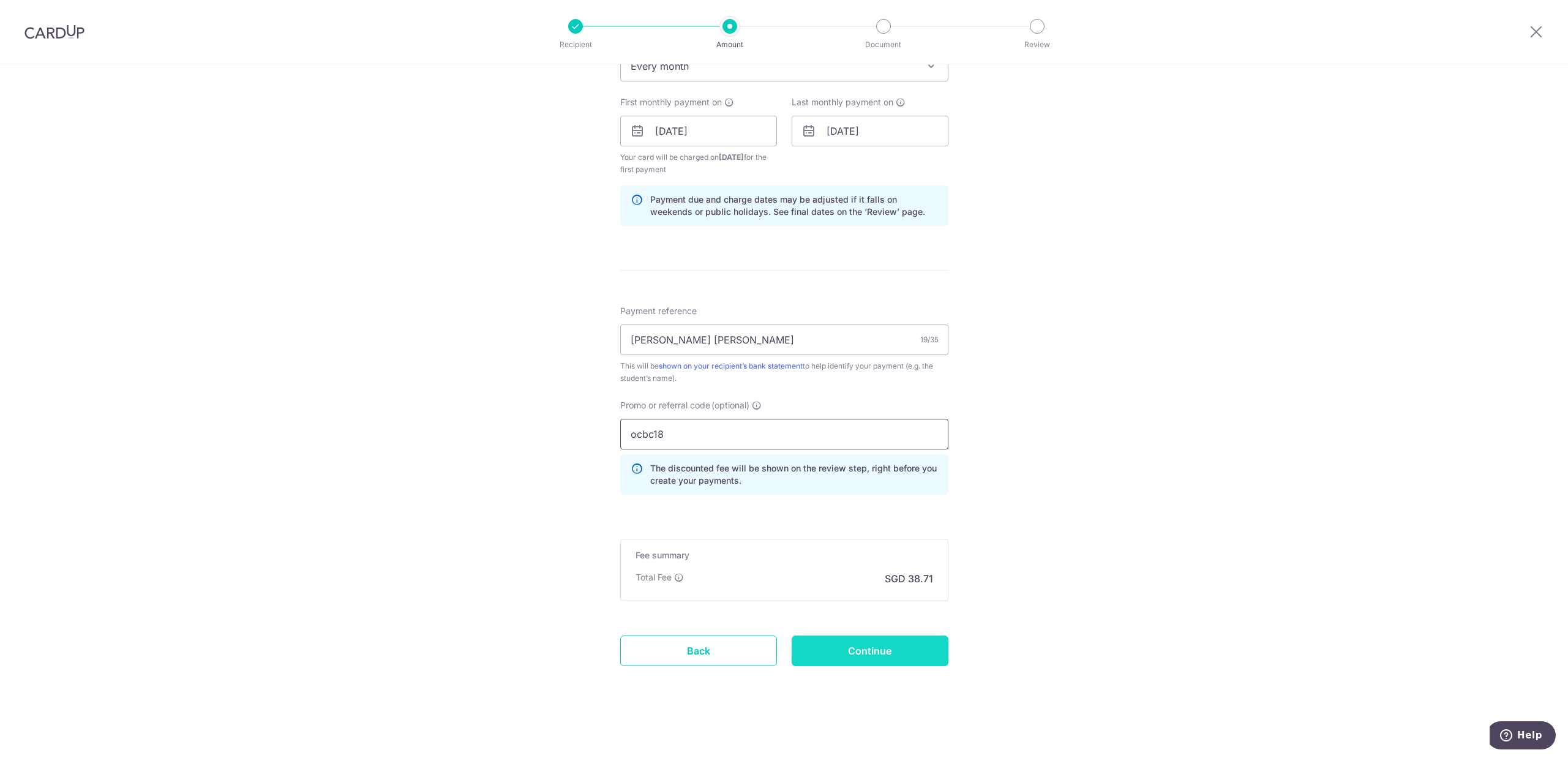
type input "ocbc18"
click at [891, 654] on input "Continue" at bounding box center [870, 651] width 157 height 30
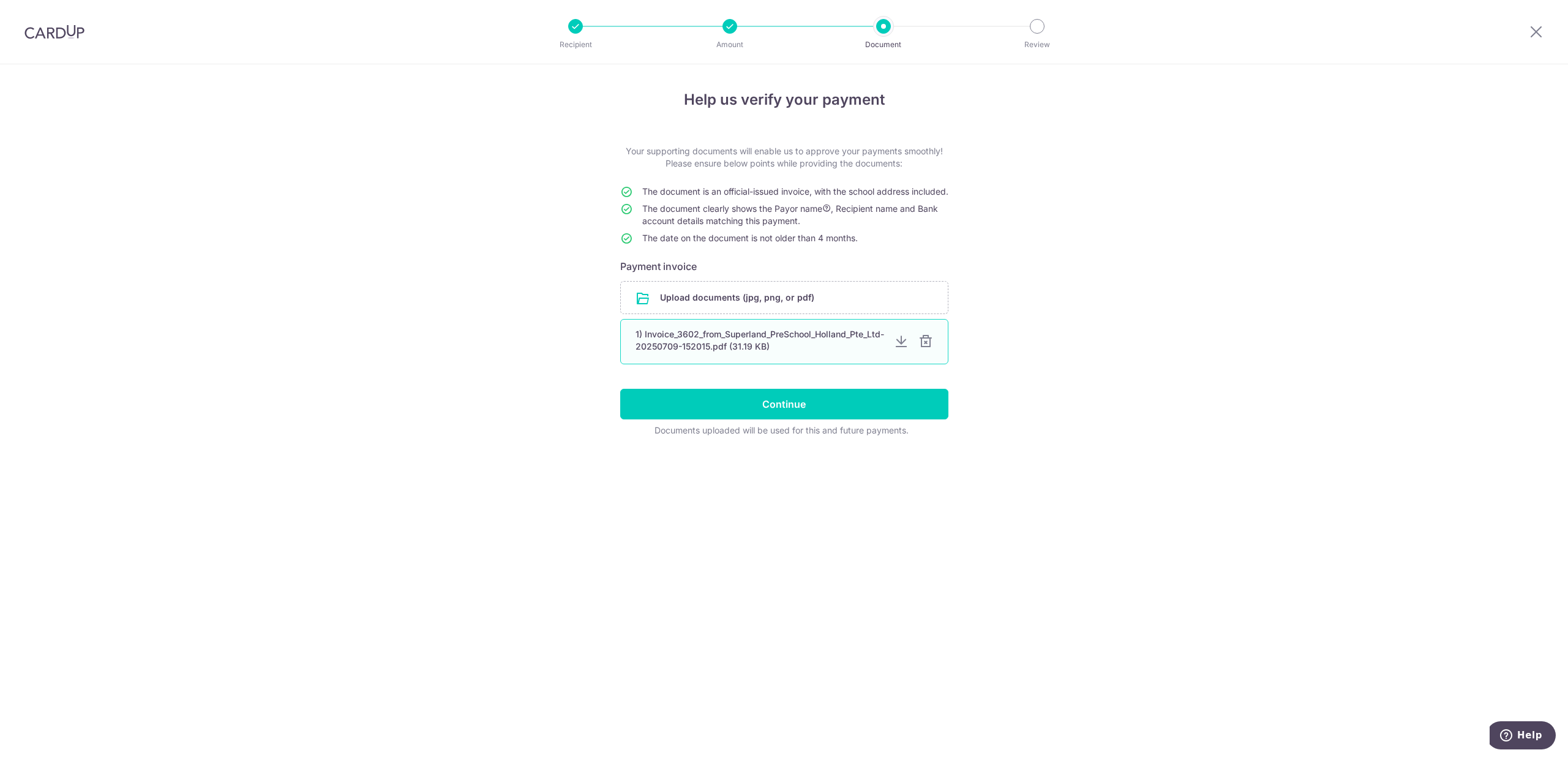
click at [926, 349] on div at bounding box center [926, 342] width 14 height 14
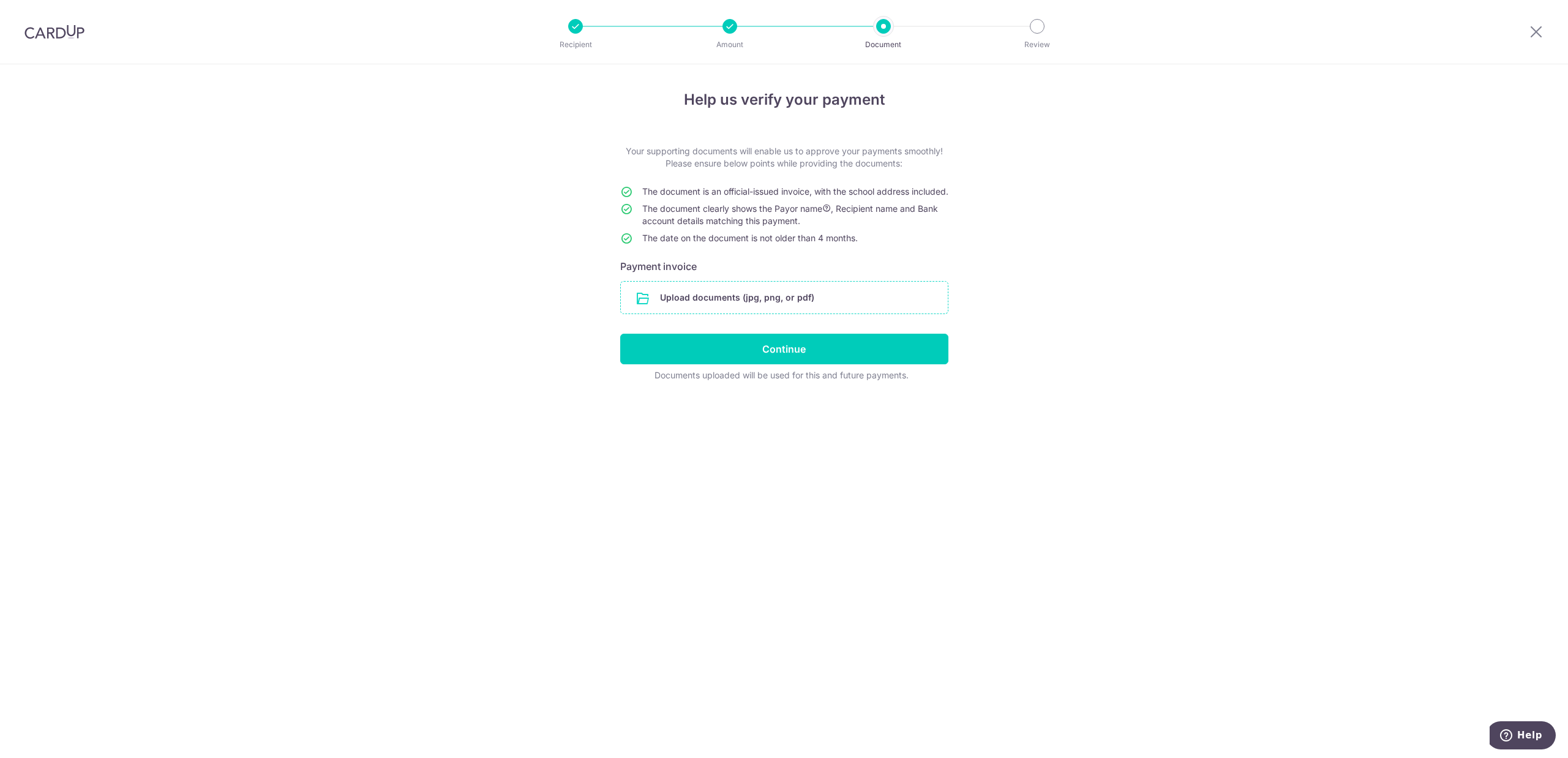
click at [799, 313] on input "file" at bounding box center [785, 298] width 327 height 32
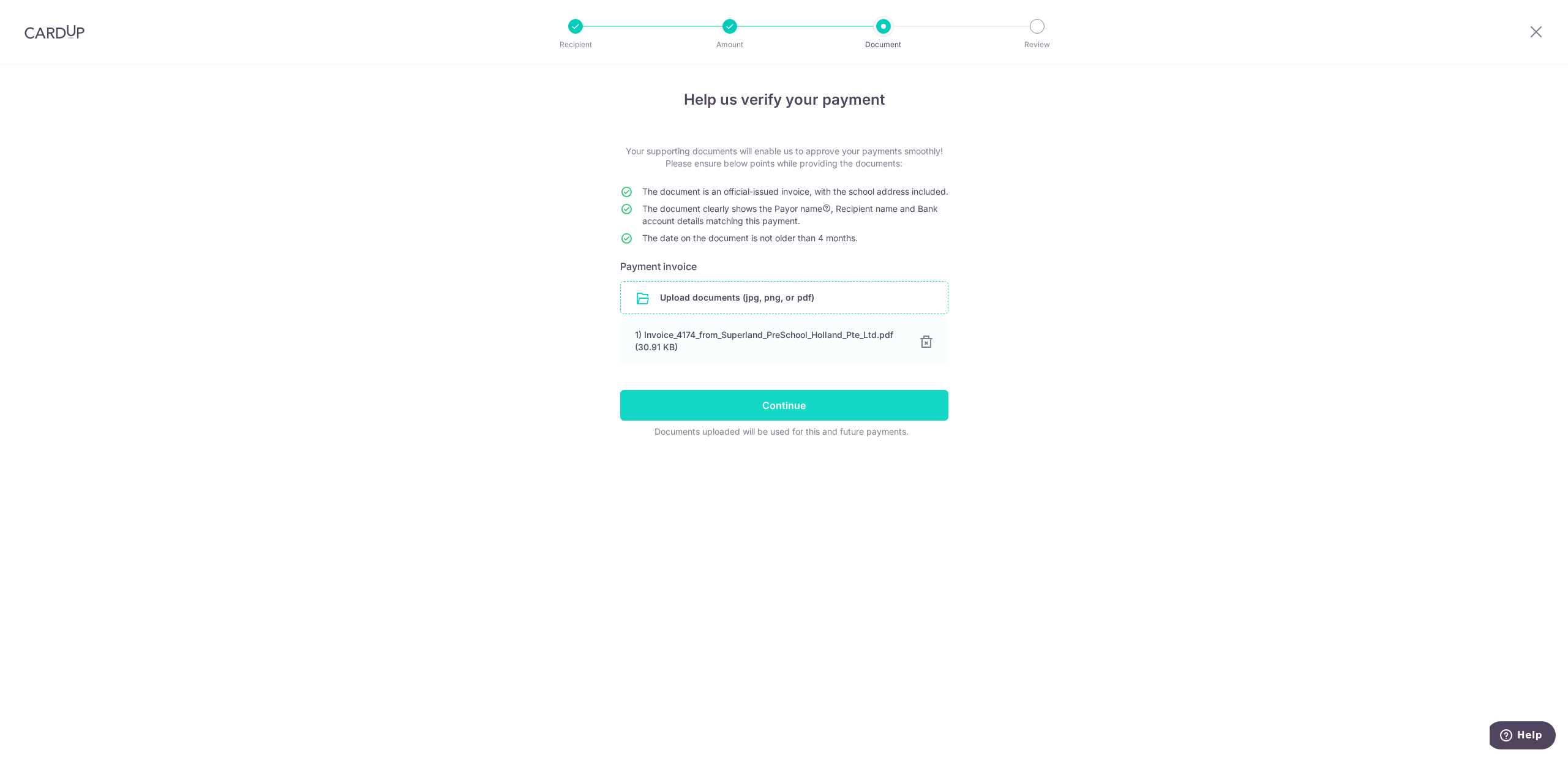
click at [783, 413] on input "Continue" at bounding box center [784, 405] width 328 height 30
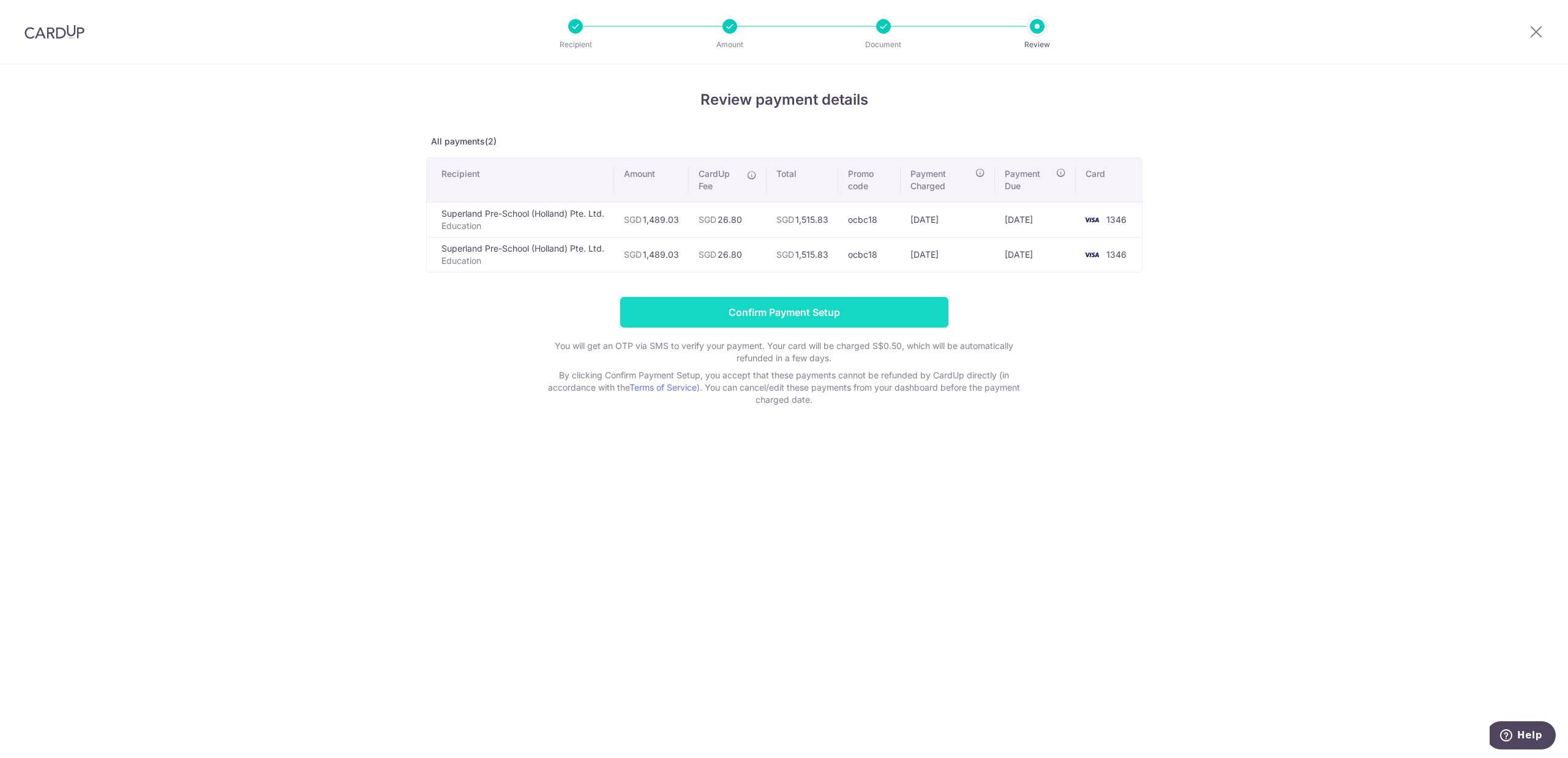
click at [846, 308] on input "Confirm Payment Setup" at bounding box center [784, 312] width 328 height 30
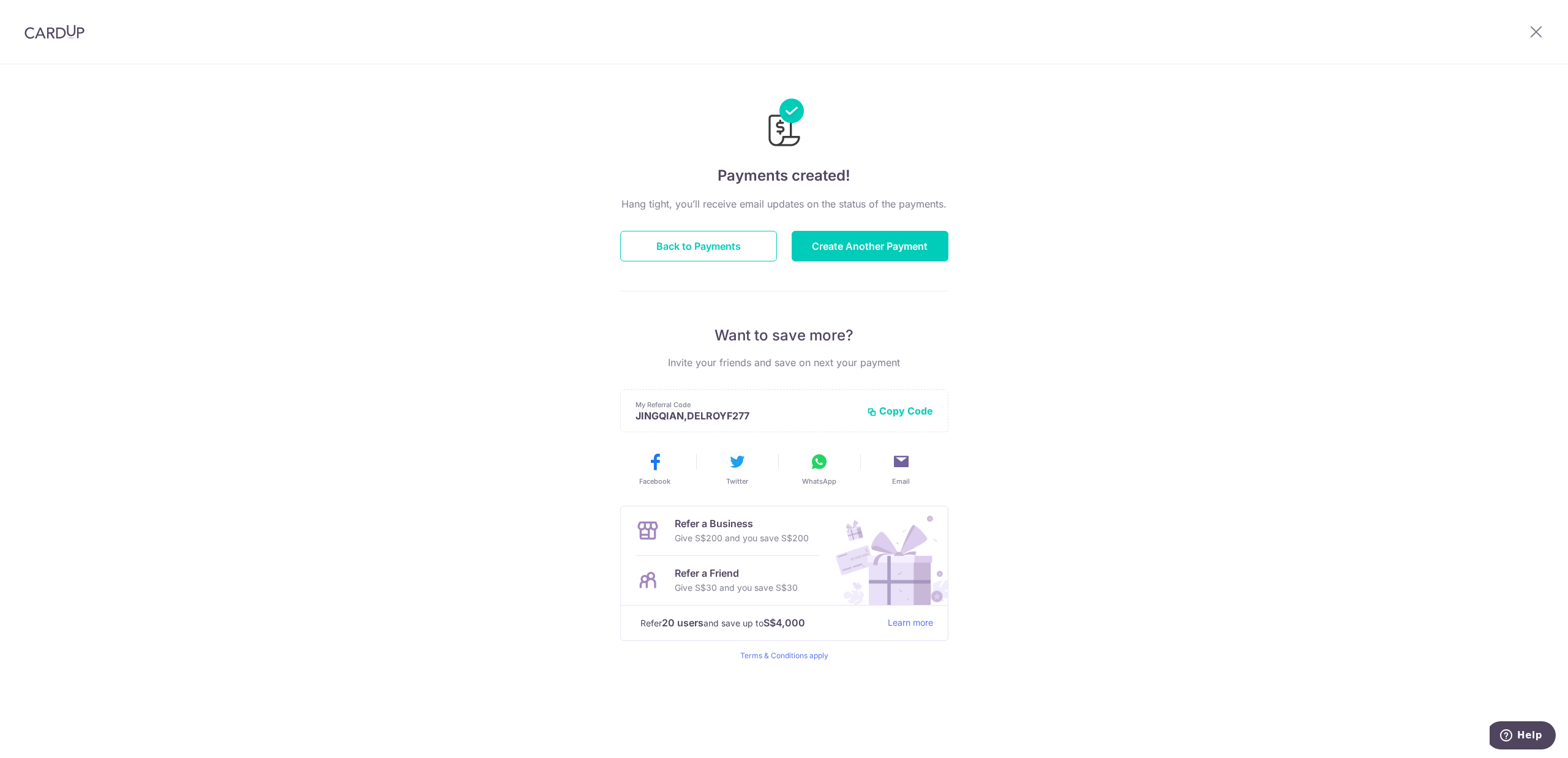
click at [1528, 27] on div at bounding box center [1536, 32] width 63 height 63
click at [1537, 29] on icon at bounding box center [1536, 31] width 14 height 15
